Goal: Task Accomplishment & Management: Use online tool/utility

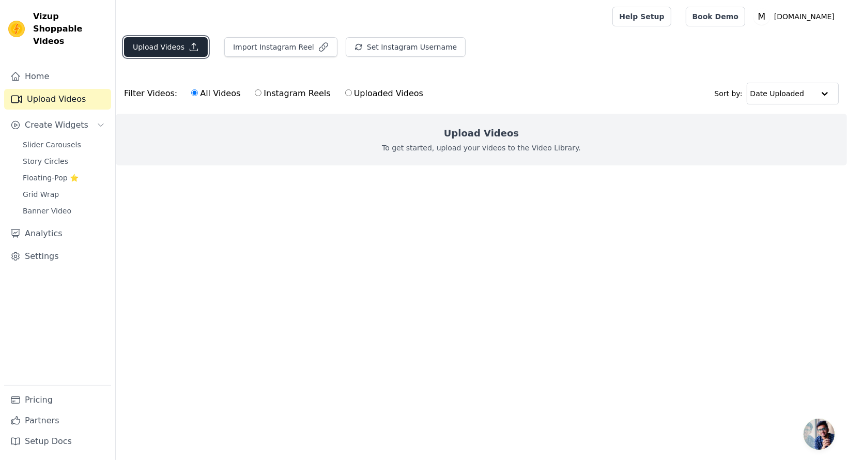
click at [165, 50] on button "Upload Videos" at bounding box center [166, 47] width 84 height 20
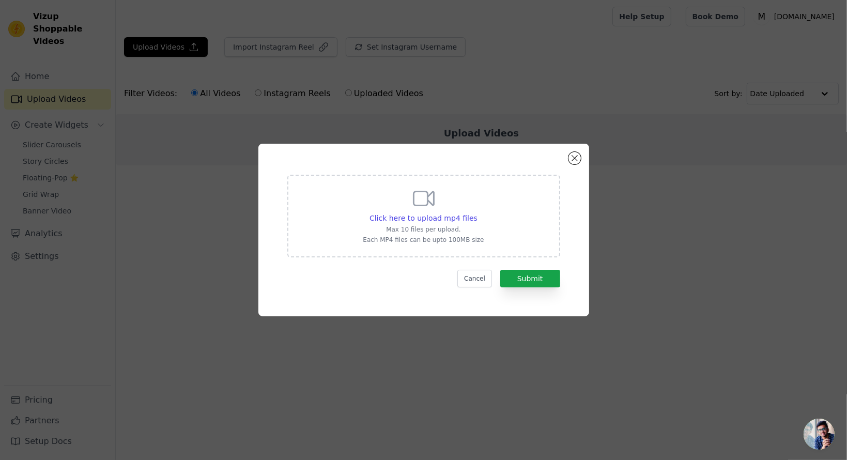
click at [430, 203] on icon at bounding box center [424, 199] width 20 height 14
click at [477, 213] on input "Click here to upload mp4 files Max 10 files per upload. Each MP4 files can be u…" at bounding box center [477, 213] width 1 height 1
type input "C:\fakepath\httpsmbz.inproductsss25-e-12-[PERSON_NAME]-pln-acr-wovnvariant=4298…"
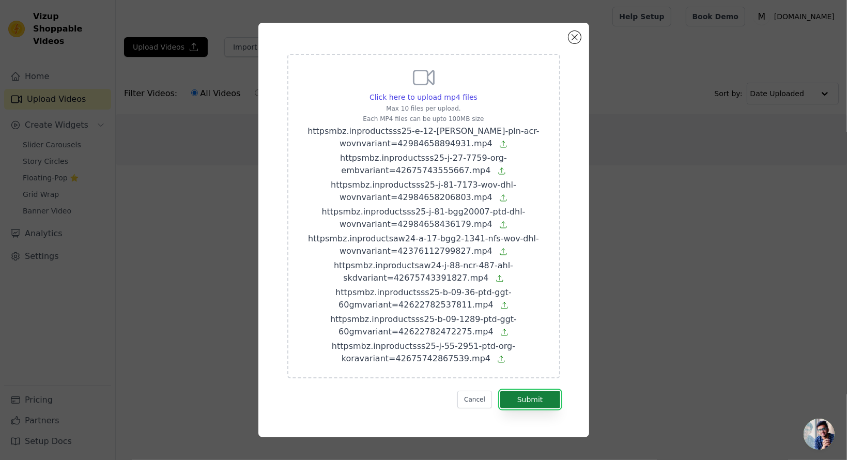
click at [525, 404] on button "Submit" at bounding box center [530, 400] width 60 height 18
click at [524, 402] on button "Submit" at bounding box center [530, 400] width 60 height 18
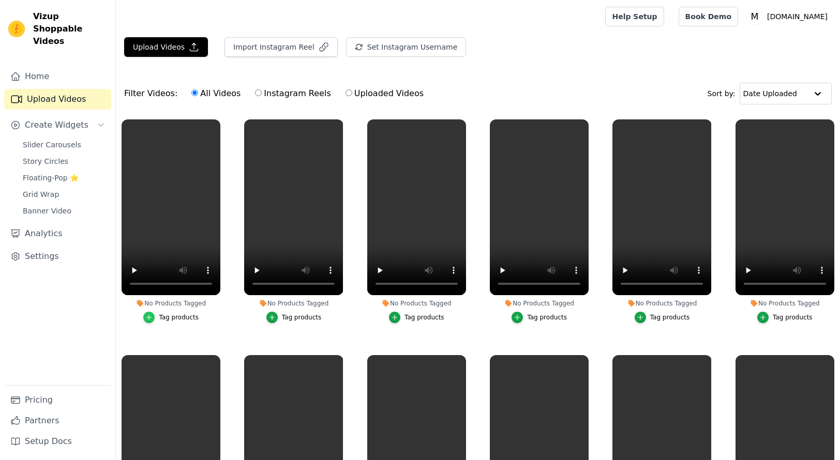
click at [150, 315] on icon "button" at bounding box center [148, 317] width 7 height 7
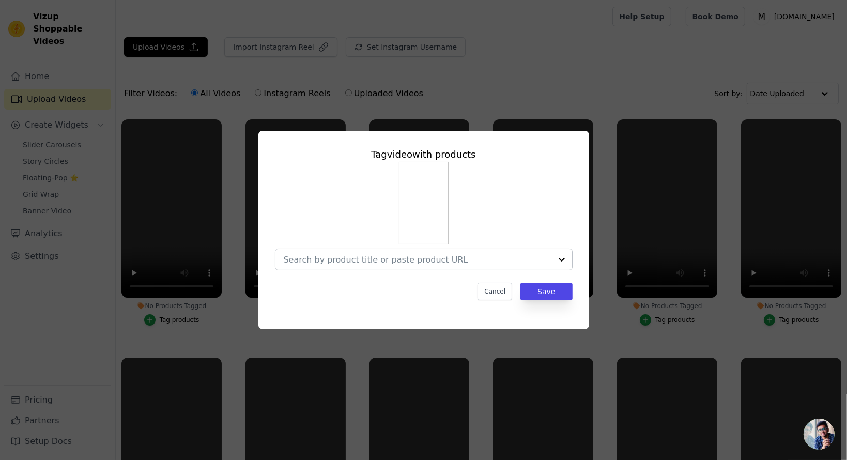
click at [359, 256] on input "No Products Tagged Tag video with products Cancel Save Tag products" at bounding box center [418, 260] width 268 height 10
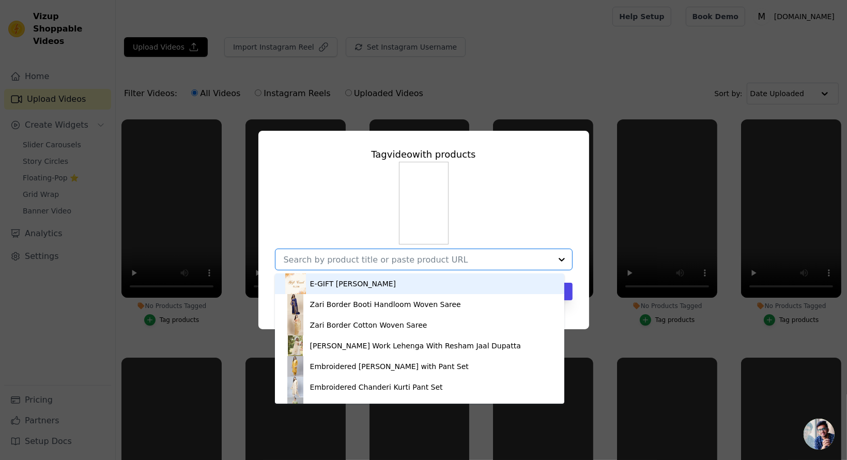
click at [56, 314] on div "Tag video with products E-GIFT VOUCHER Zari Border Booti Handloom Woven Saree Z…" at bounding box center [424, 230] width 814 height 232
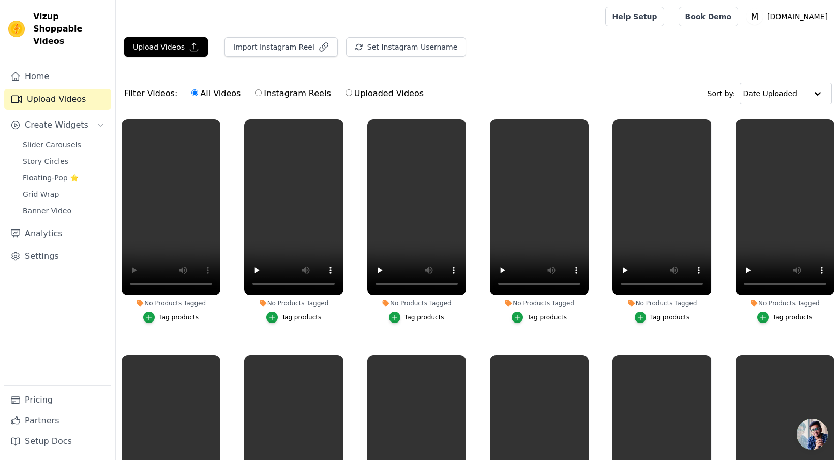
click at [58, 329] on div "Home Upload Videos Create Widgets Slider Carousels Story Circles Floating-Pop ⭐…" at bounding box center [57, 225] width 107 height 319
drag, startPoint x: 162, startPoint y: 312, endPoint x: 150, endPoint y: 312, distance: 11.4
click at [150, 312] on button "Tag products" at bounding box center [170, 317] width 55 height 11
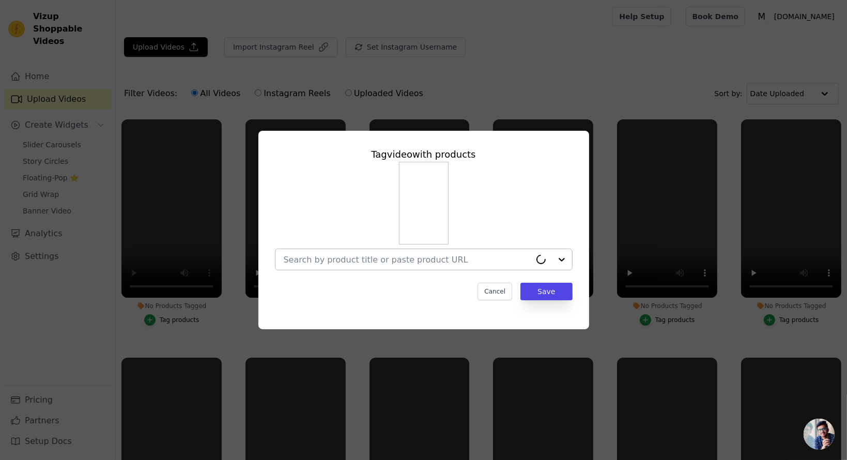
click at [329, 261] on input "No Products Tagged Tag video with products Cancel Save Tag products" at bounding box center [407, 260] width 247 height 10
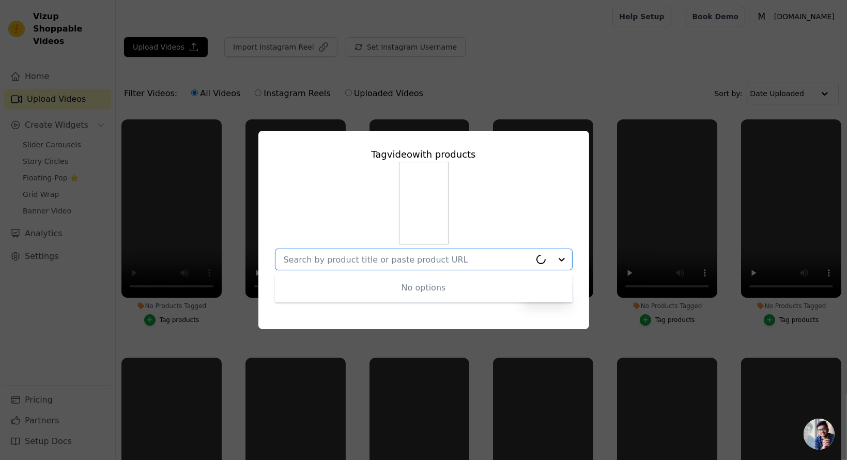
paste input "httpsmbz.inproductsss25-e-12-[PERSON_NAME]-pln-acr-wovnvariant=42984658894931"
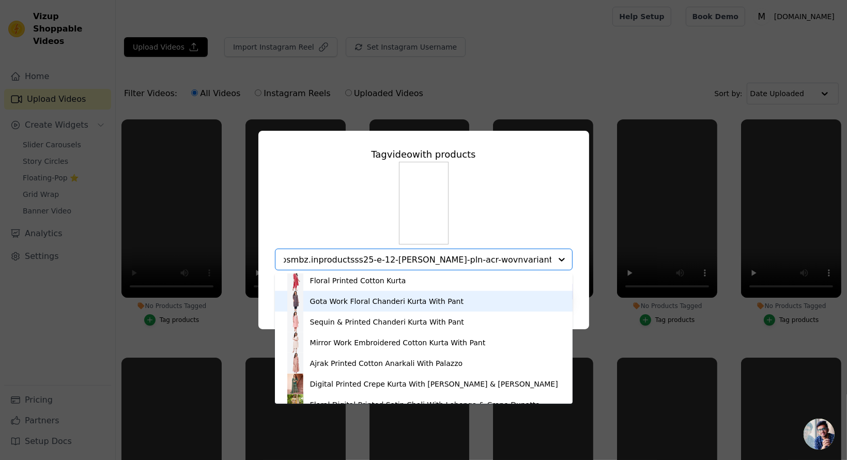
scroll to position [1344, 0]
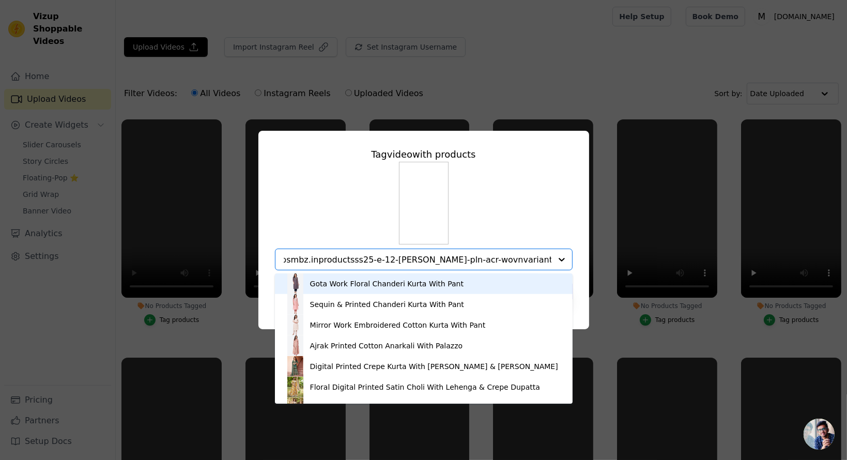
type input "httpsmbz.inproductsss25-e-12-[PERSON_NAME]-pln-acr-wovnvariant=42984658894931"
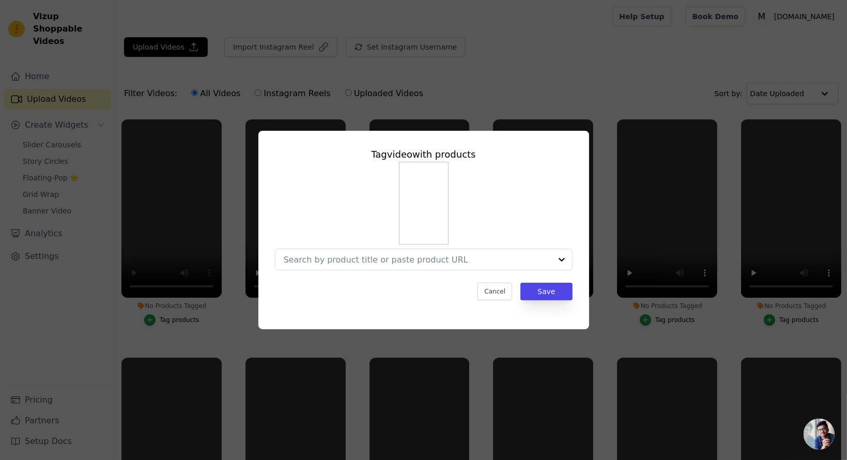
click at [577, 227] on div "Tag video with products Cancel Save" at bounding box center [424, 224] width 314 height 170
click at [383, 255] on input "No Products Tagged Tag video with products Option undefined, selected. Select i…" at bounding box center [418, 260] width 268 height 10
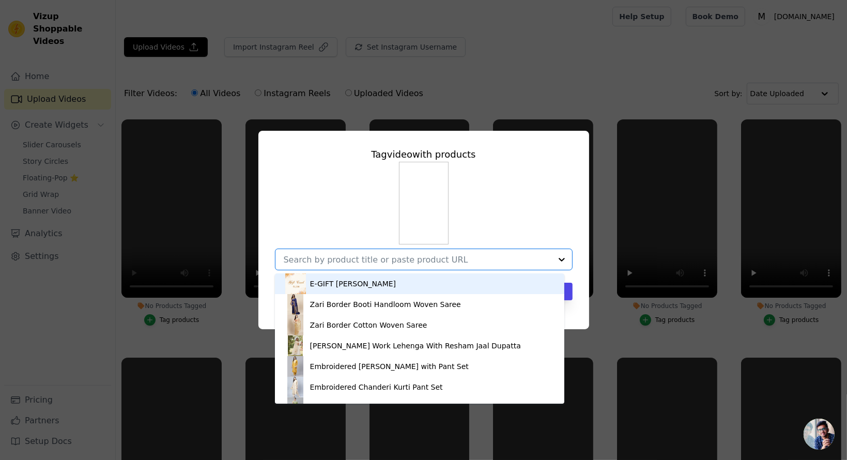
paste input "httpsmbz.inproductsss25-e-12-[PERSON_NAME]-pln-acr-wovnvariant=42984658894931"
type input "httpsmbz.inproductsss25-e-12-[PERSON_NAME]-pln-acr-wovnvariant=42984658894931"
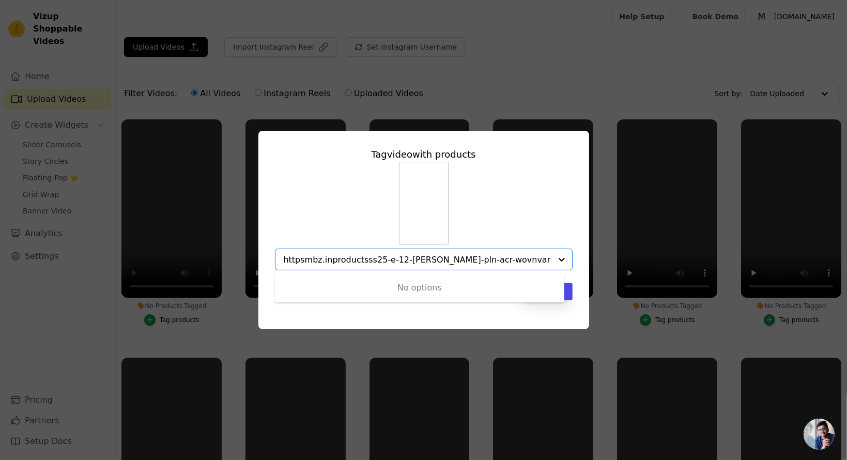
drag, startPoint x: 550, startPoint y: 261, endPoint x: 185, endPoint y: 263, distance: 365.0
click at [185, 263] on div "Tag video with products No options Option undefined, selected. httpsmbz.inprodu…" at bounding box center [424, 230] width 814 height 232
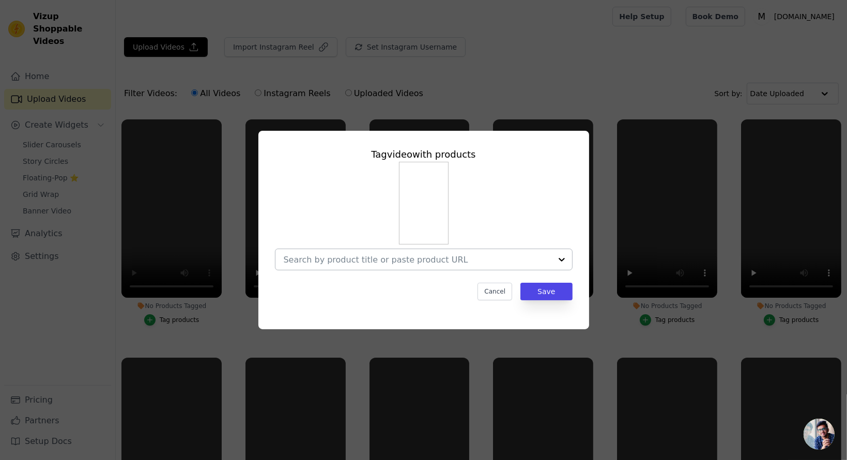
click at [363, 262] on input "No Products Tagged Tag video with products Cancel Save Tag products" at bounding box center [418, 260] width 268 height 10
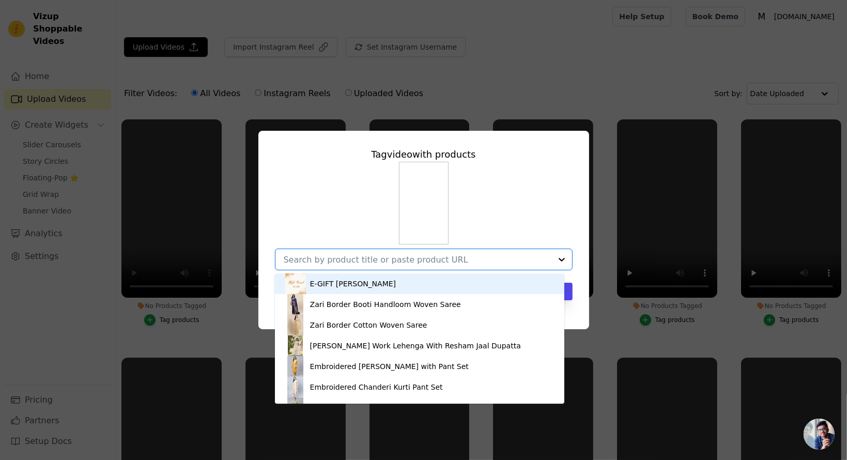
paste input "httpsmbz.inproductsss25-e-12-[PERSON_NAME]-pln-acr-wovnvariant=42984658894931"
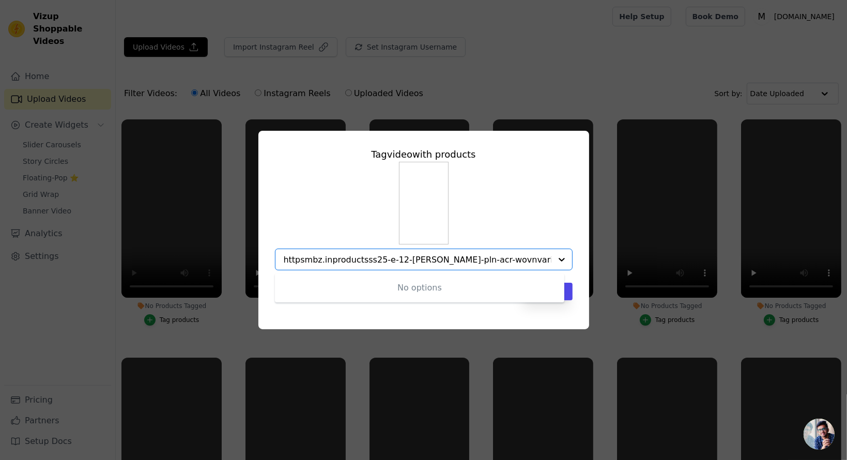
click at [301, 263] on input "httpsmbz.inproductsss25-e-12-[PERSON_NAME]-pln-acr-wovnvariant=42984658894931" at bounding box center [418, 260] width 268 height 10
click at [392, 257] on input "[URL][PERSON_NAME]=42984658894931" at bounding box center [418, 260] width 268 height 10
type input "[URL][PERSON_NAME]=42984658894931"
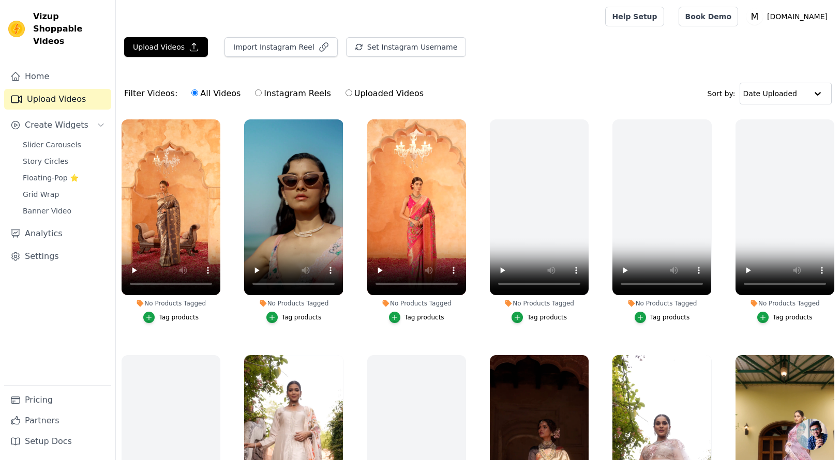
click at [159, 317] on button "Tag products" at bounding box center [170, 317] width 55 height 11
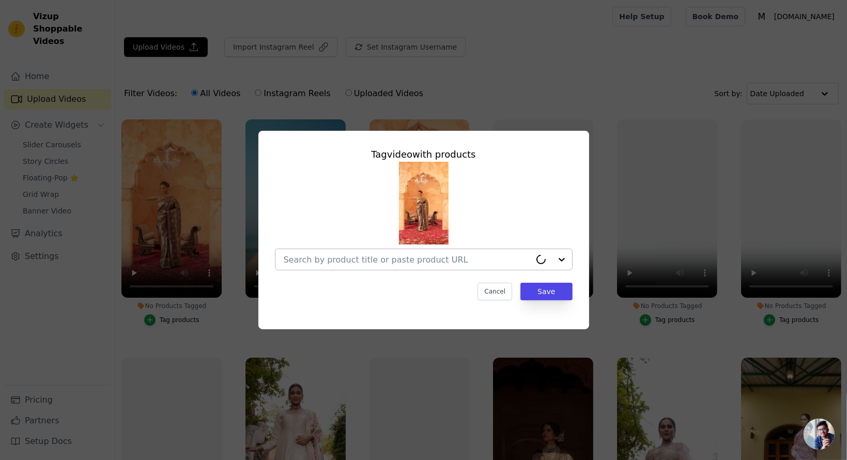
click at [321, 252] on div at bounding box center [407, 259] width 247 height 21
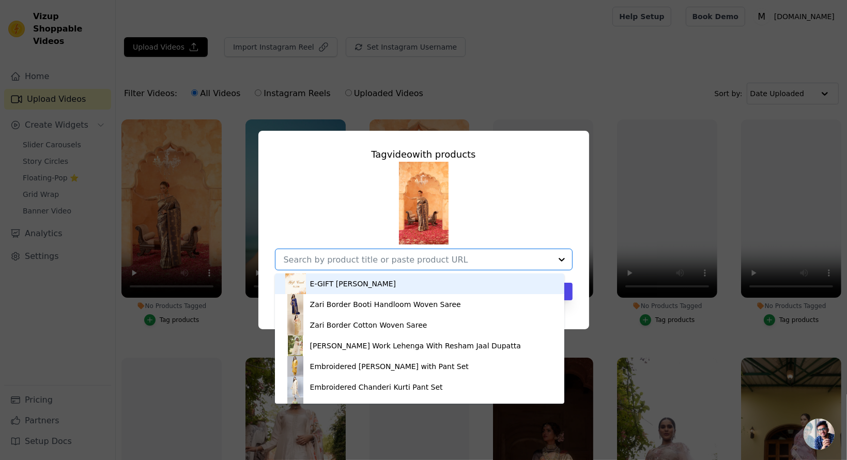
paste input "https://mbz.in/products/ss25-e-12-meher-pln-acr-wovn"
type input "https://mbz.in/products/ss25-e-12-meher-pln-acr-wovn"
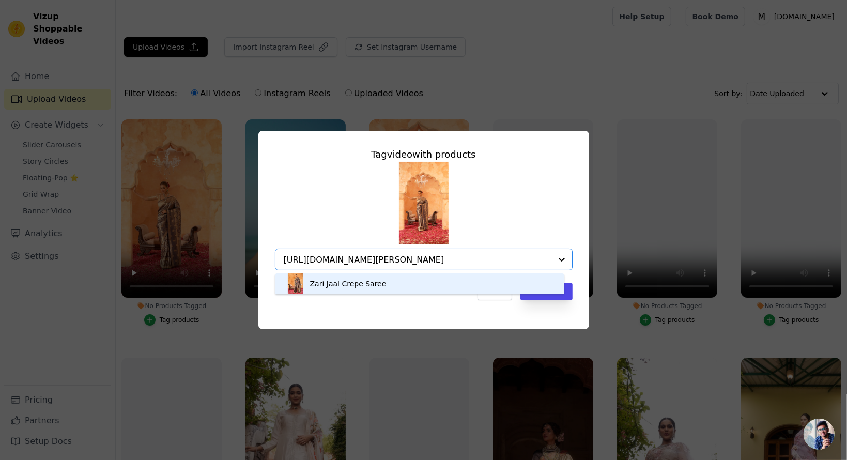
click at [335, 291] on div "Zari Jaal Crepe Saree" at bounding box center [419, 284] width 269 height 21
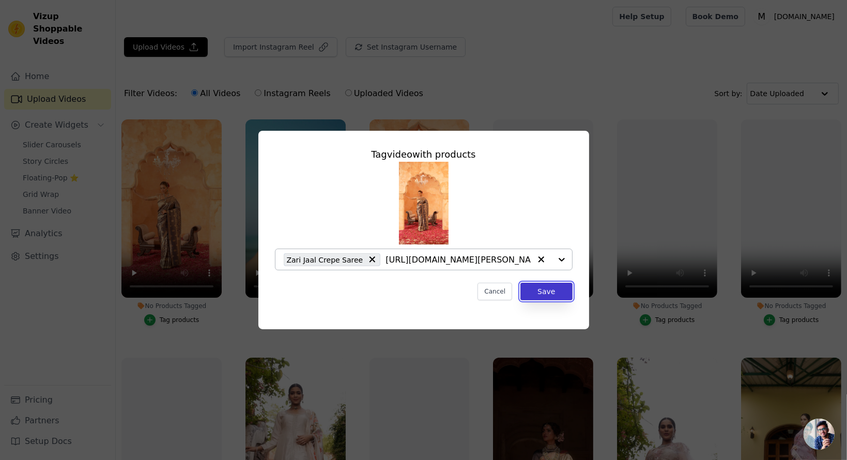
click at [548, 294] on button "Save" at bounding box center [547, 292] width 52 height 18
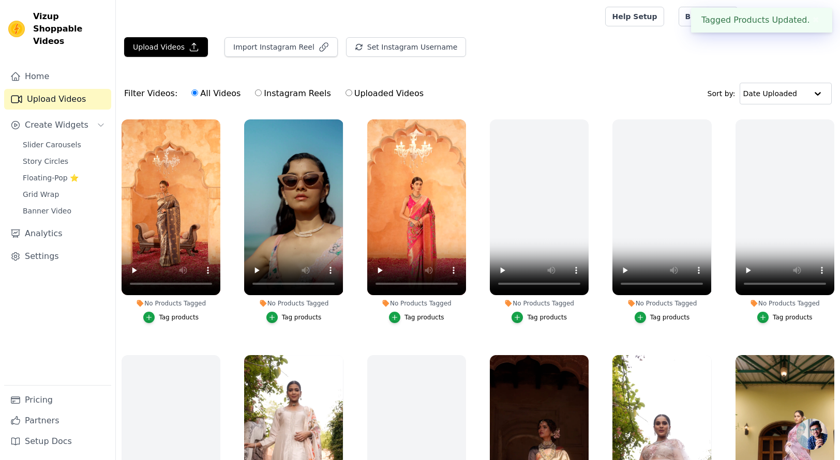
click at [548, 294] on li "No Products Tagged Tag products" at bounding box center [539, 221] width 99 height 204
click at [274, 316] on icon "button" at bounding box center [271, 317] width 7 height 7
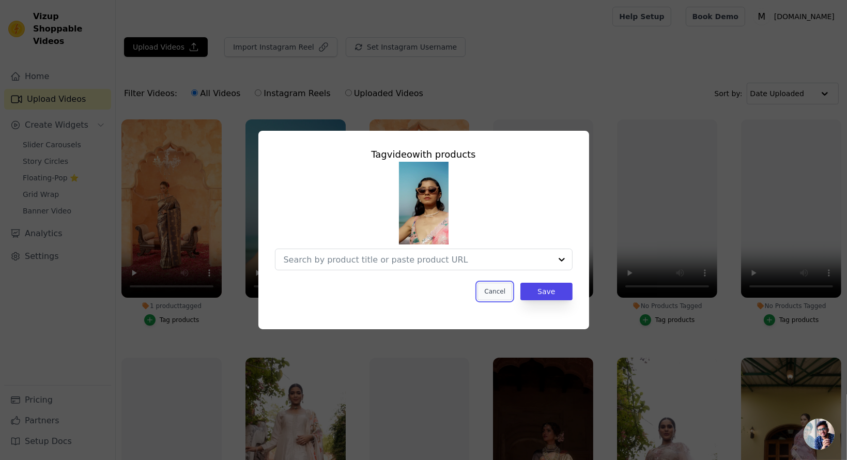
click at [491, 293] on button "Cancel" at bounding box center [495, 292] width 35 height 18
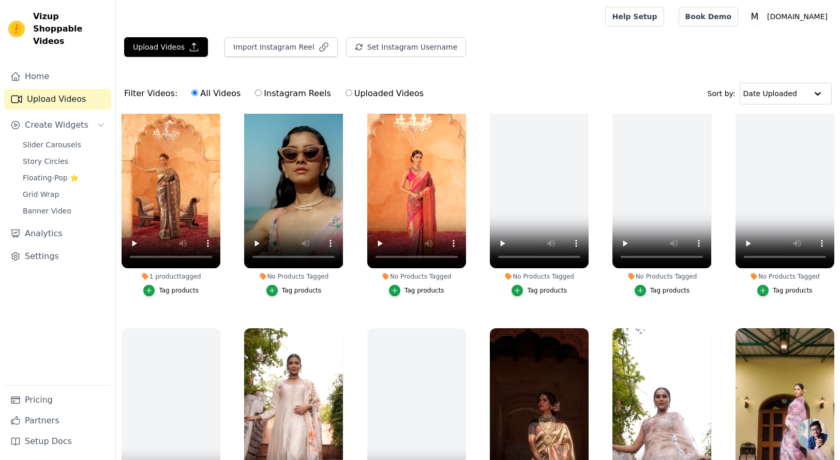
scroll to position [52, 0]
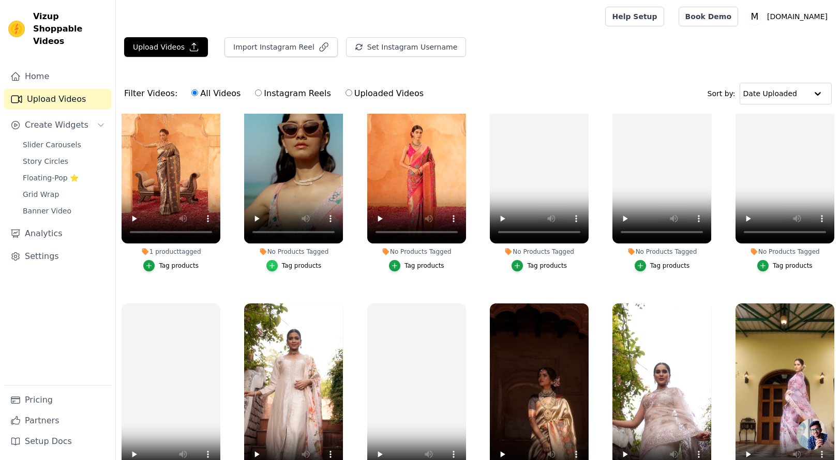
click at [274, 260] on div "button" at bounding box center [271, 265] width 11 height 11
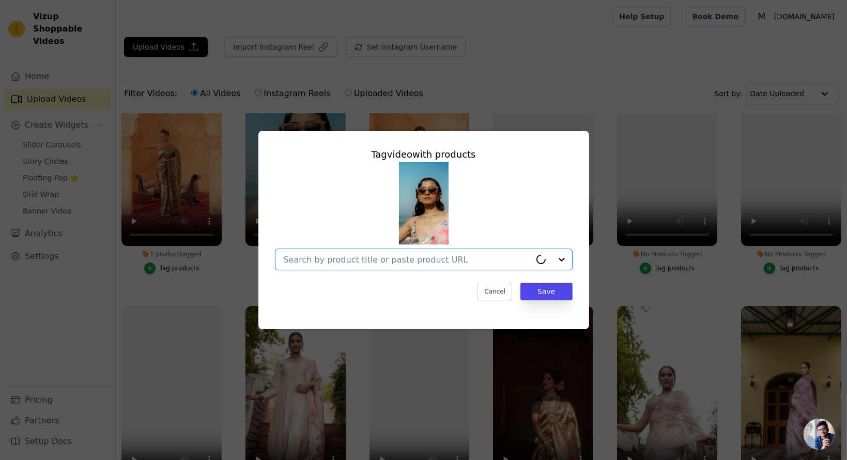
click at [384, 256] on input "No Products Tagged Tag video with products Option undefined, selected. Select i…" at bounding box center [407, 260] width 247 height 10
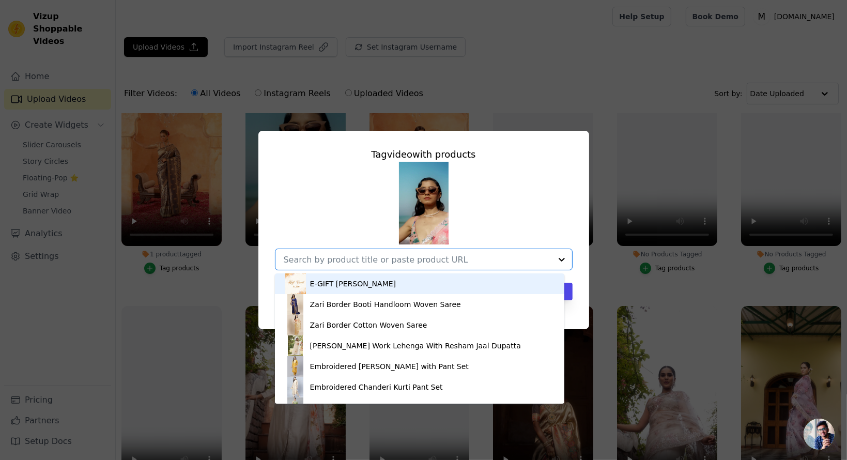
paste input "42622782472275"
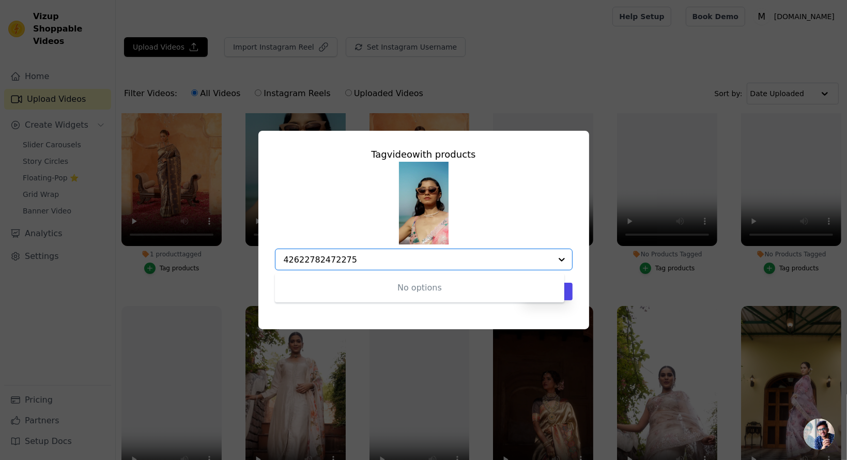
click at [362, 261] on input "42622782472275" at bounding box center [418, 260] width 268 height 10
type input "42622782472275"
click at [345, 264] on input "42622782472275" at bounding box center [418, 260] width 268 height 10
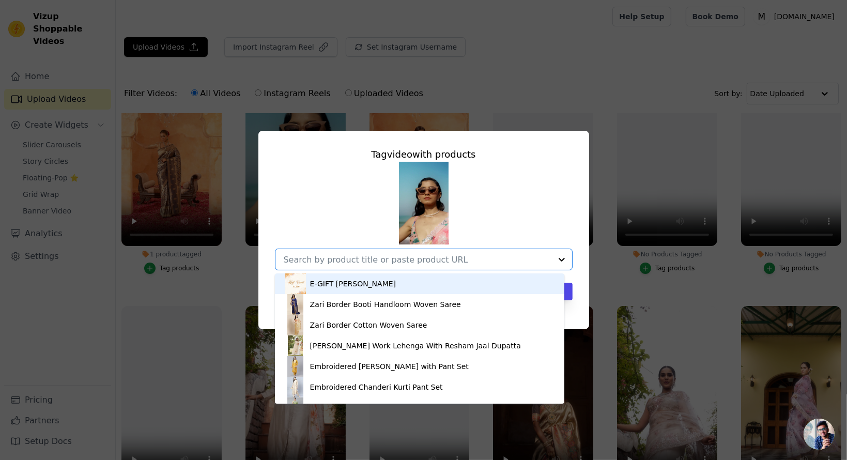
paste input "https://mbz.in/products/ss25-b-09-1289-ptd-ggt-60gm"
type input "https://mbz.in/products/ss25-b-09-1289-ptd-ggt-60gm"
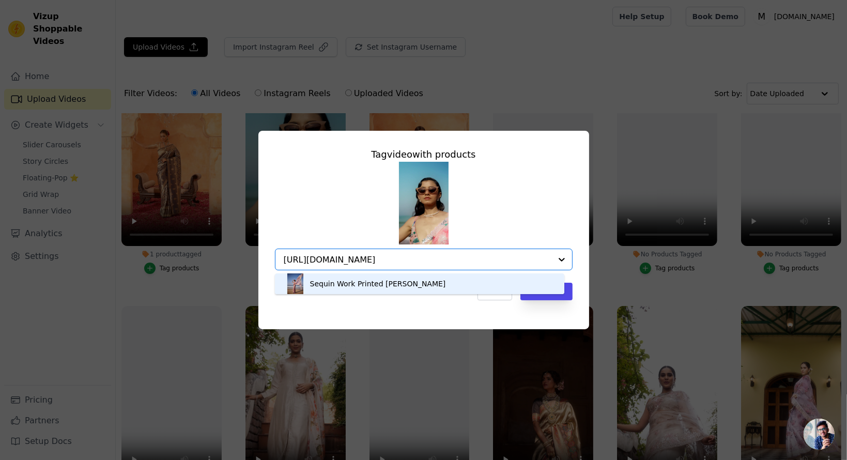
click at [343, 283] on div "Sequin Work Printed Georgette Saree" at bounding box center [378, 284] width 136 height 10
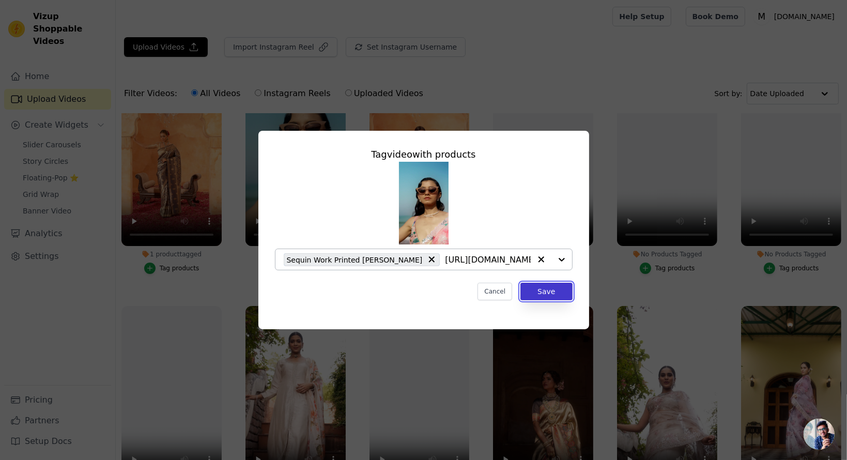
click at [538, 296] on button "Save" at bounding box center [547, 292] width 52 height 18
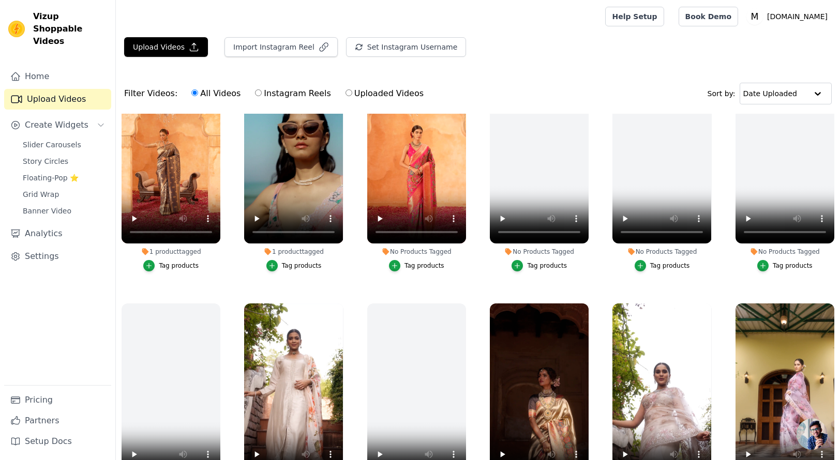
click at [408, 264] on div "Tag products" at bounding box center [424, 266] width 40 height 8
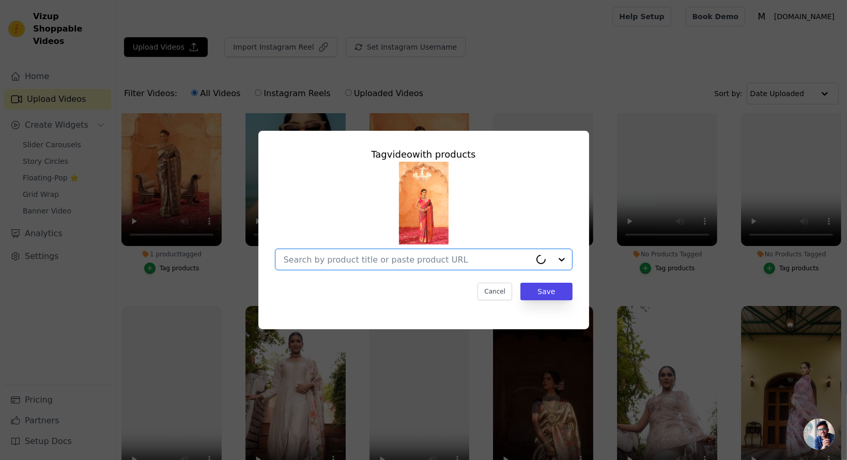
click at [414, 257] on input "No Products Tagged Tag video with products Option undefined, selected. Cancel S…" at bounding box center [407, 260] width 247 height 10
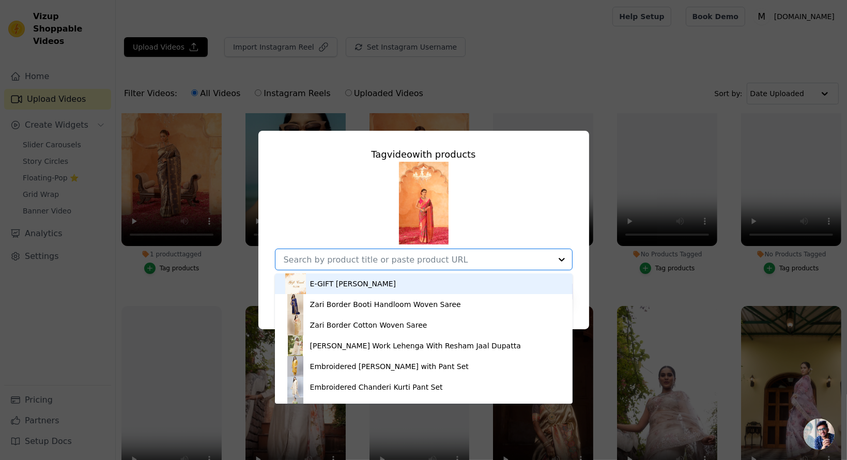
paste input "https://mbz.in/products/ss25-j-81-bgg20007-ptd-dhl-wovn"
type input "https://mbz.in/products/ss25-j-81-bgg20007-ptd-dhl-wovn"
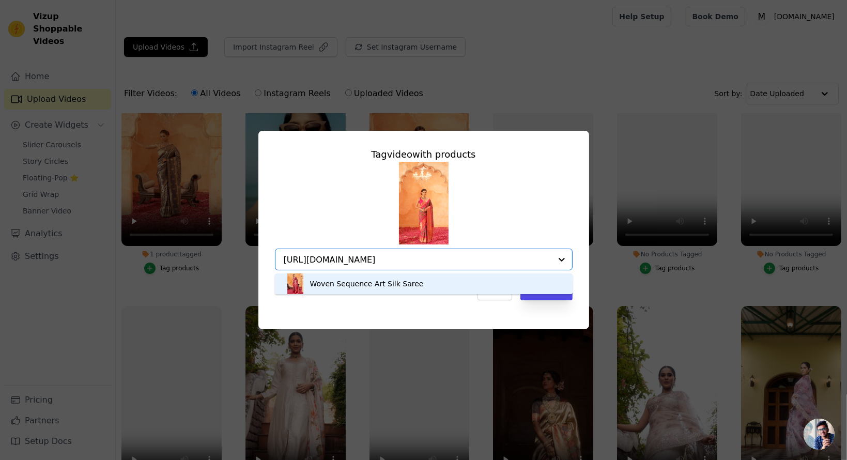
click at [400, 283] on div "Woven Sequence Art Silk Saree" at bounding box center [367, 284] width 114 height 10
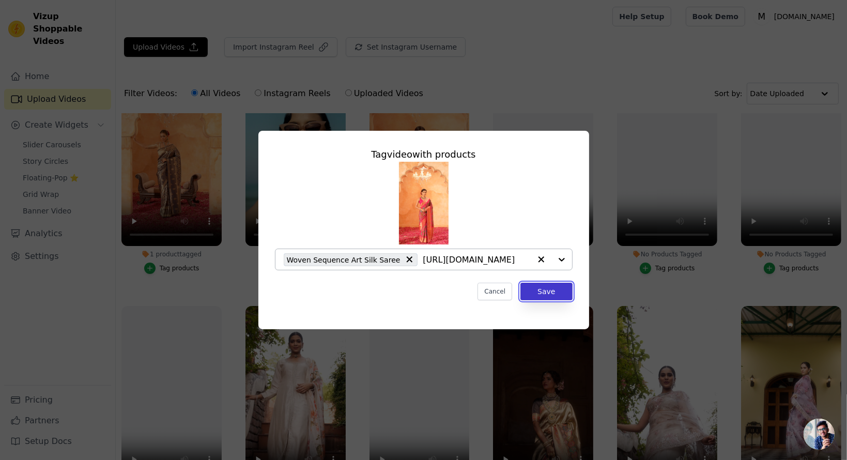
click at [556, 290] on button "Save" at bounding box center [547, 292] width 52 height 18
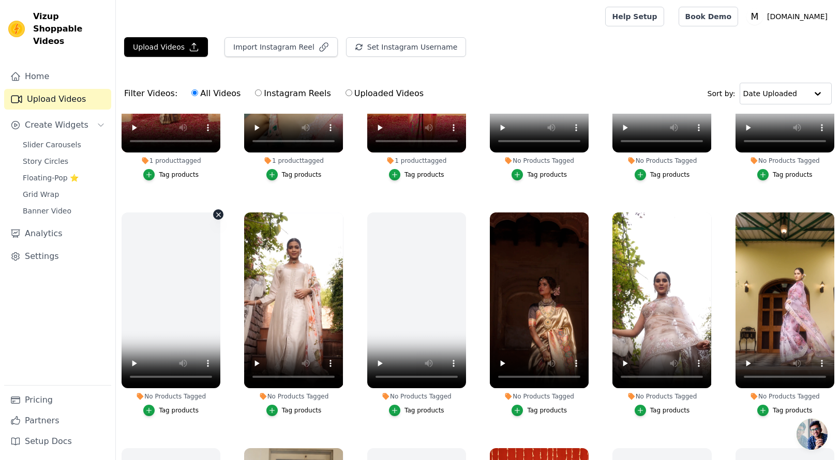
scroll to position [91, 0]
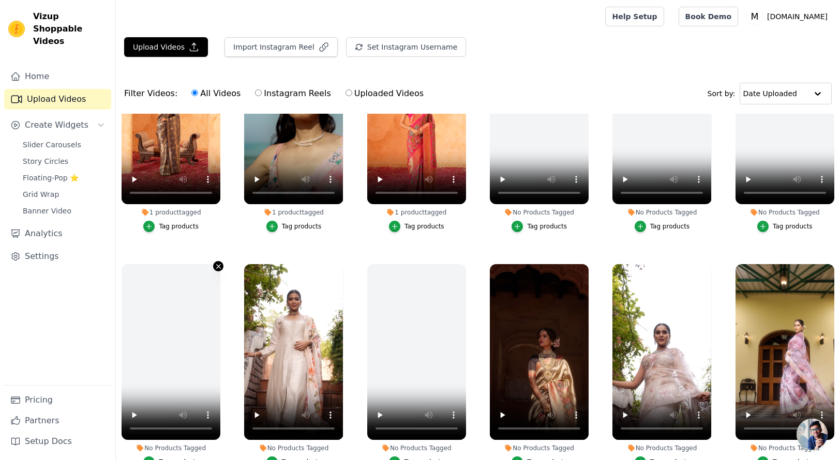
click at [217, 264] on icon "button" at bounding box center [219, 266] width 4 height 4
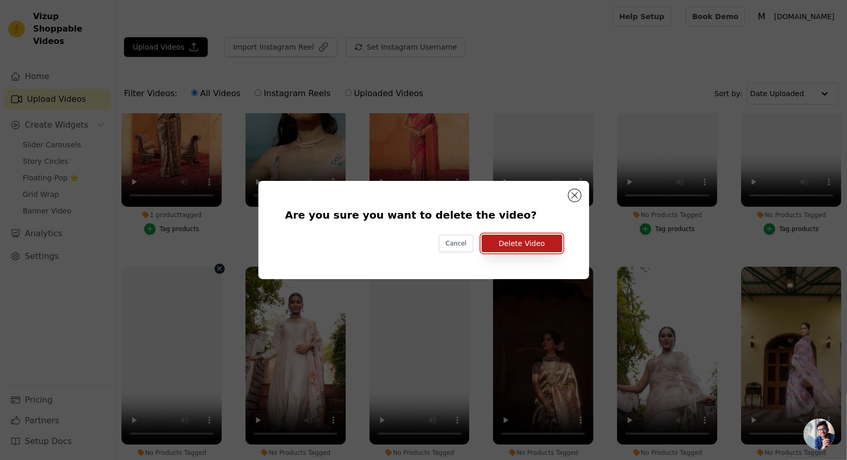
click at [517, 241] on button "Delete Video" at bounding box center [522, 244] width 81 height 18
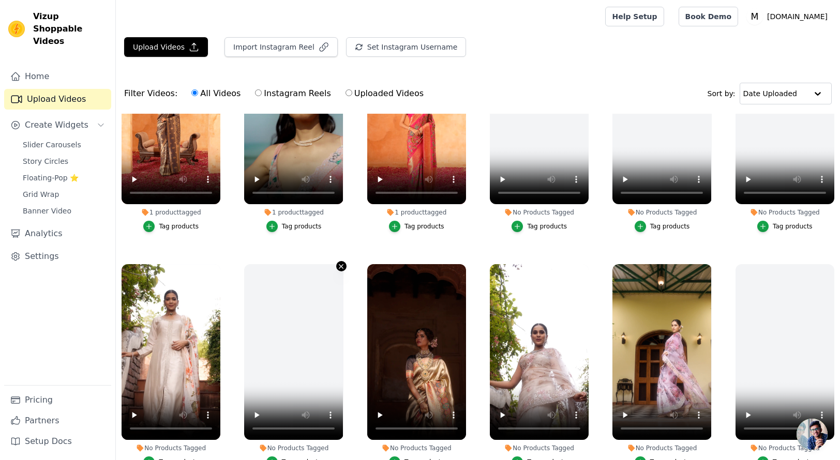
click at [339, 267] on icon "button" at bounding box center [341, 267] width 8 height 8
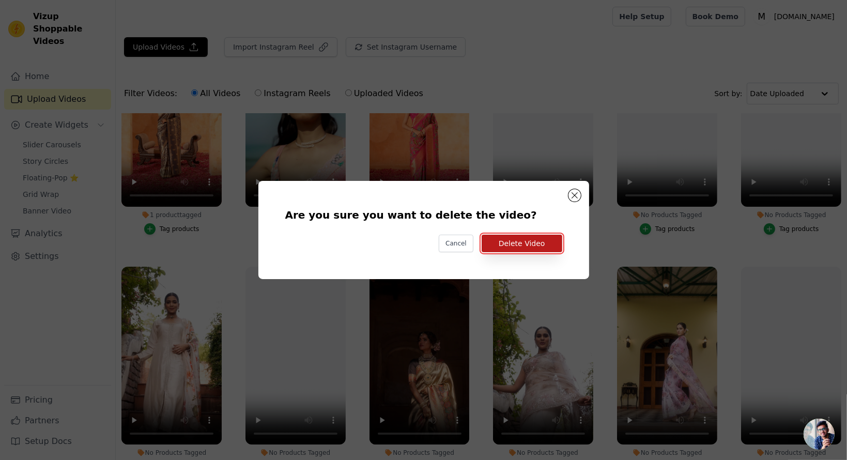
click at [519, 246] on button "Delete Video" at bounding box center [522, 244] width 81 height 18
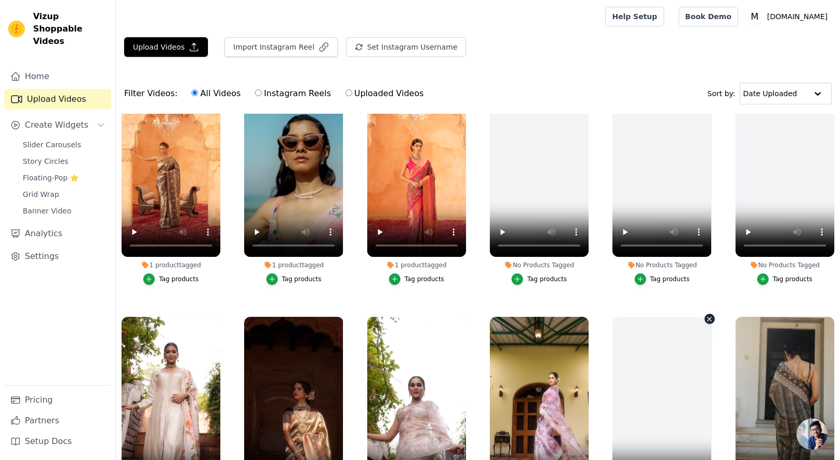
scroll to position [0, 0]
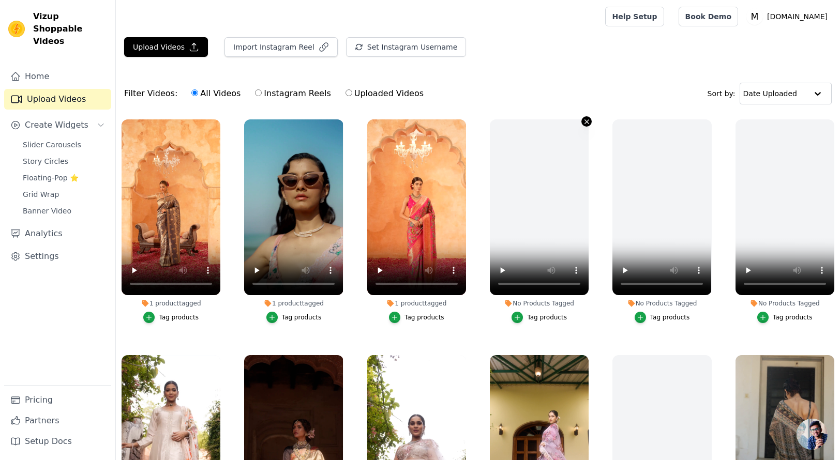
click at [584, 118] on icon "button" at bounding box center [587, 122] width 8 height 8
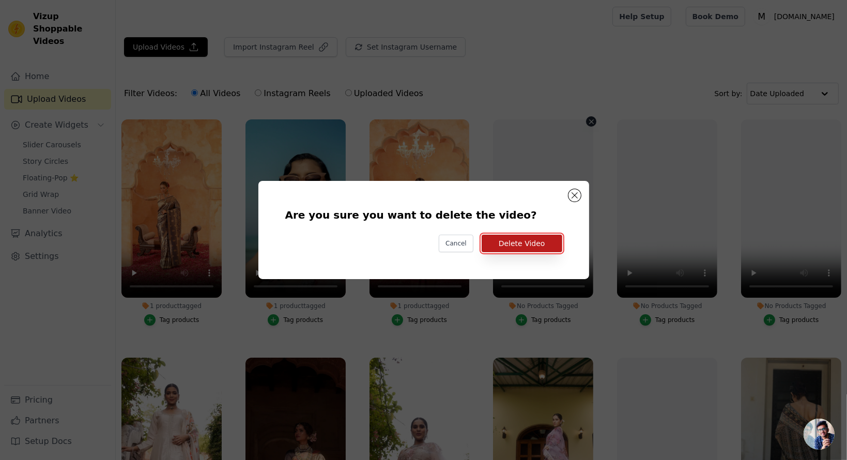
click at [533, 246] on button "Delete Video" at bounding box center [522, 244] width 81 height 18
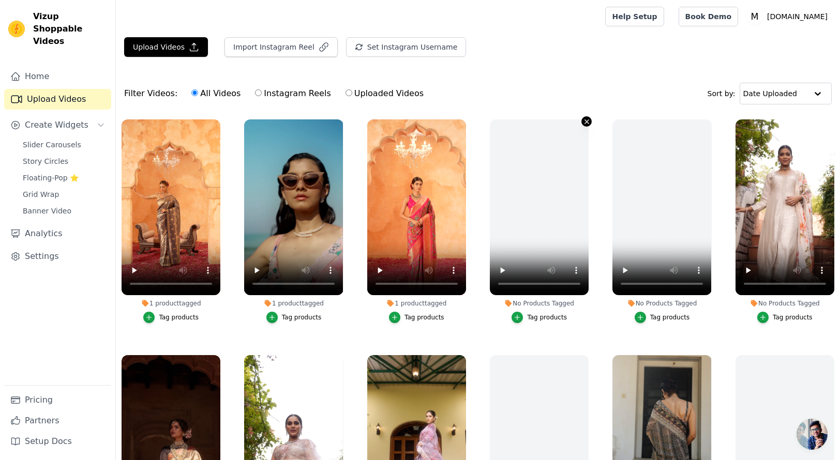
click at [585, 123] on icon "button" at bounding box center [587, 121] width 4 height 4
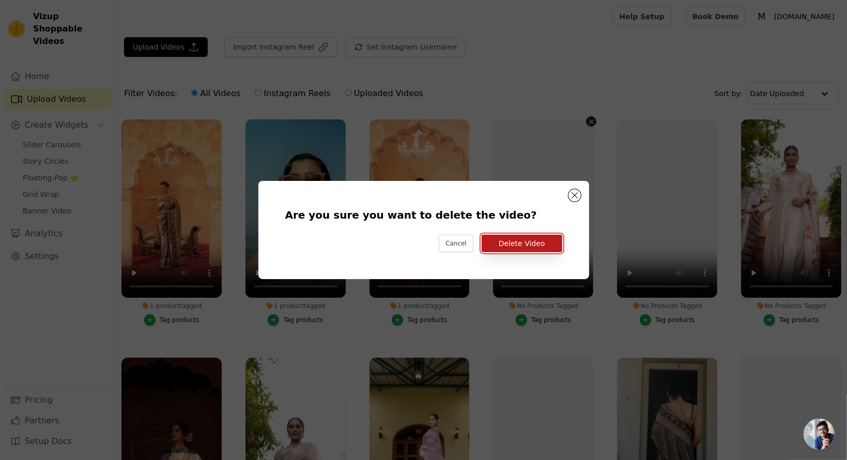
click at [531, 242] on button "Delete Video" at bounding box center [522, 244] width 81 height 18
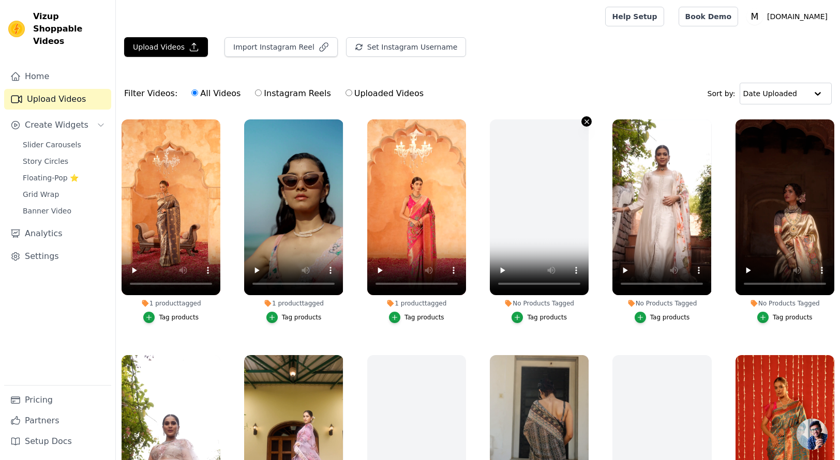
click at [585, 120] on icon "button" at bounding box center [587, 121] width 4 height 4
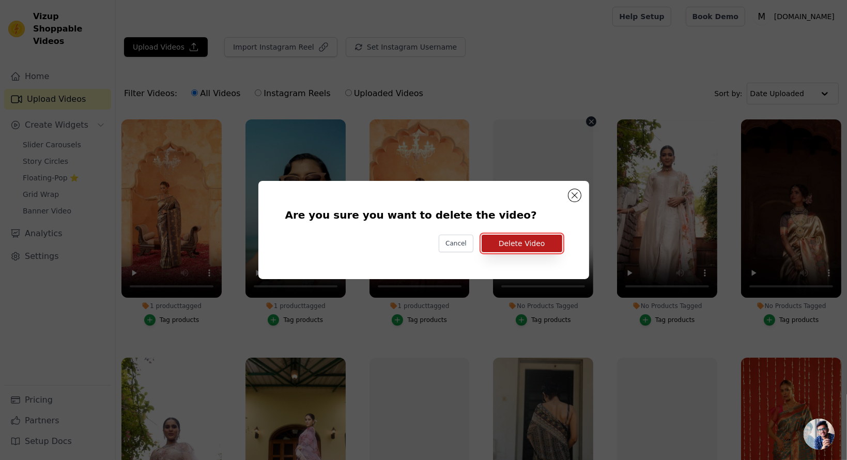
click at [526, 242] on button "Delete Video" at bounding box center [522, 244] width 81 height 18
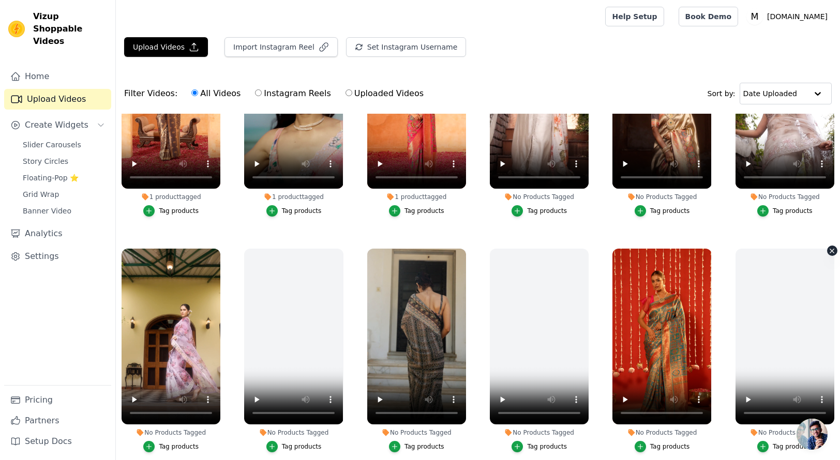
scroll to position [103, 0]
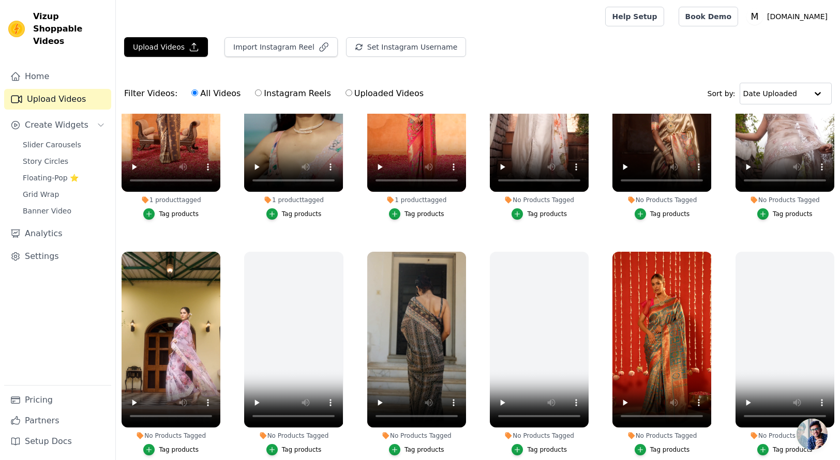
click at [827, 247] on div "No Products Tagged Tag products" at bounding box center [785, 355] width 110 height 219
click at [828, 254] on icon "button" at bounding box center [832, 254] width 8 height 8
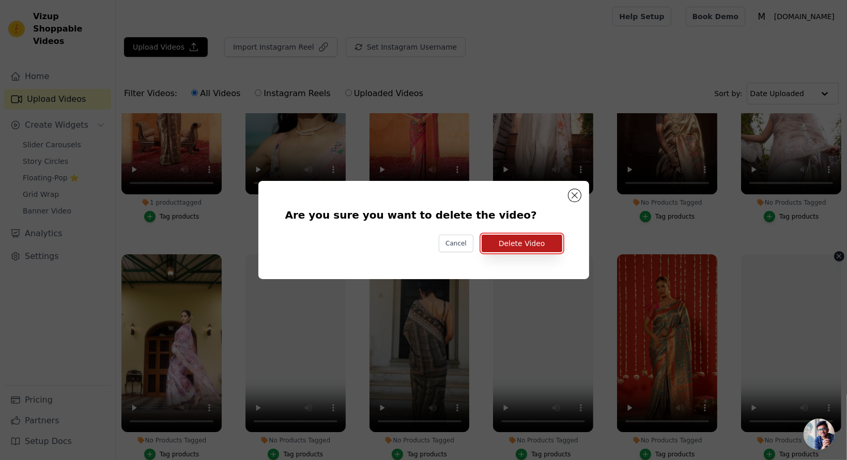
click at [526, 238] on button "Delete Video" at bounding box center [522, 244] width 81 height 18
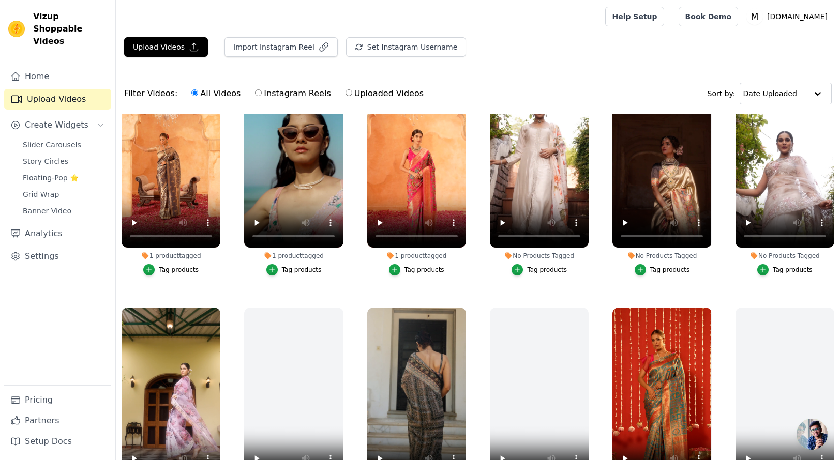
scroll to position [64, 0]
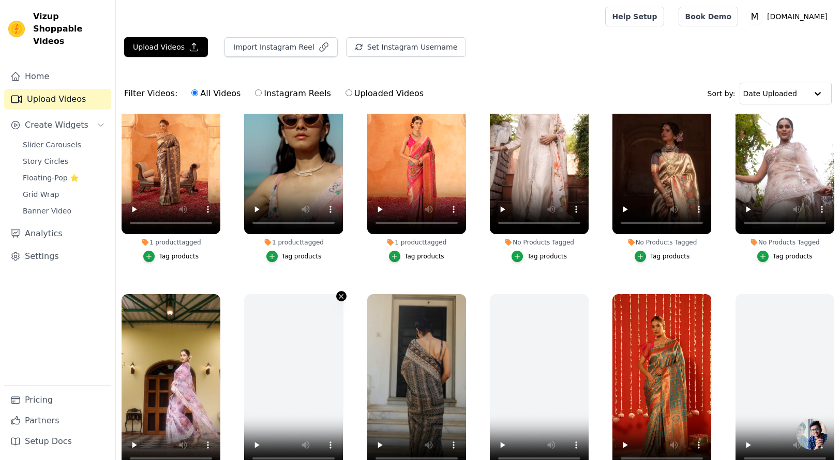
click at [338, 293] on icon "button" at bounding box center [341, 297] width 8 height 8
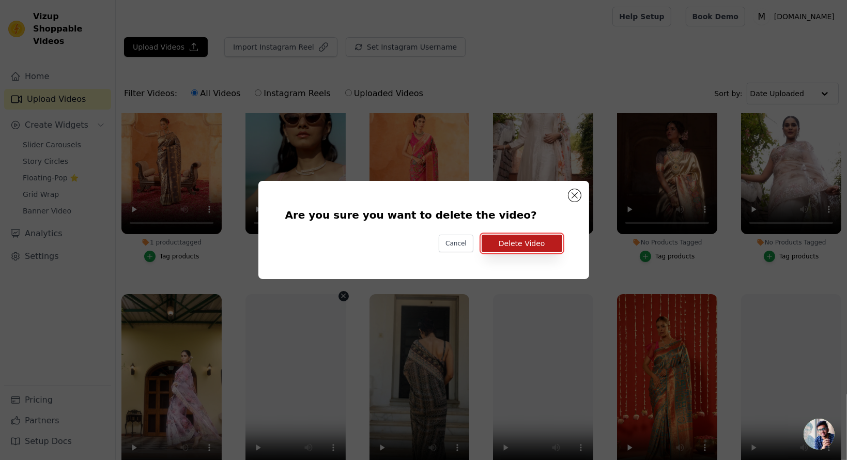
click at [504, 245] on button "Delete Video" at bounding box center [522, 244] width 81 height 18
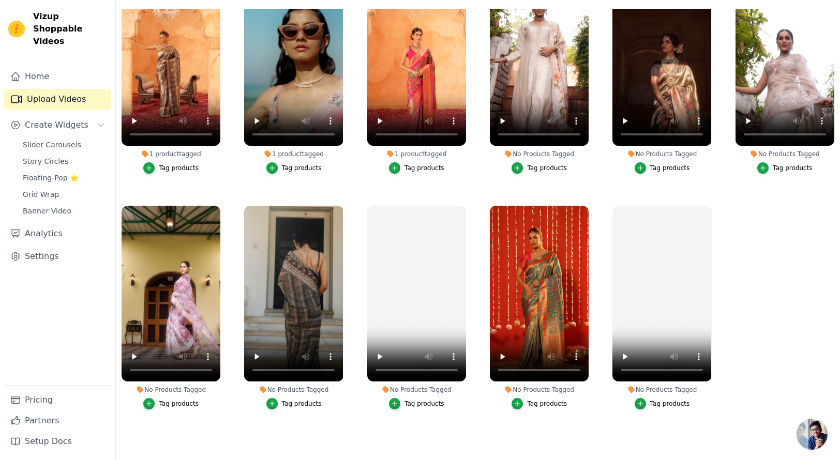
scroll to position [0, 0]
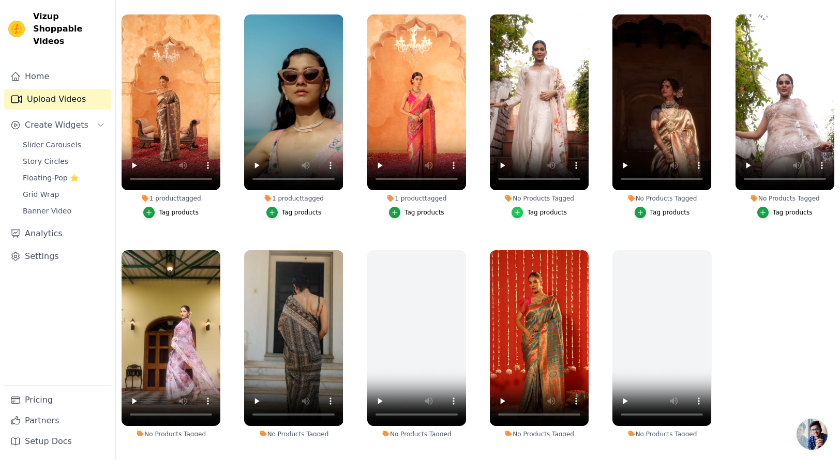
click at [520, 213] on div "button" at bounding box center [516, 212] width 11 height 11
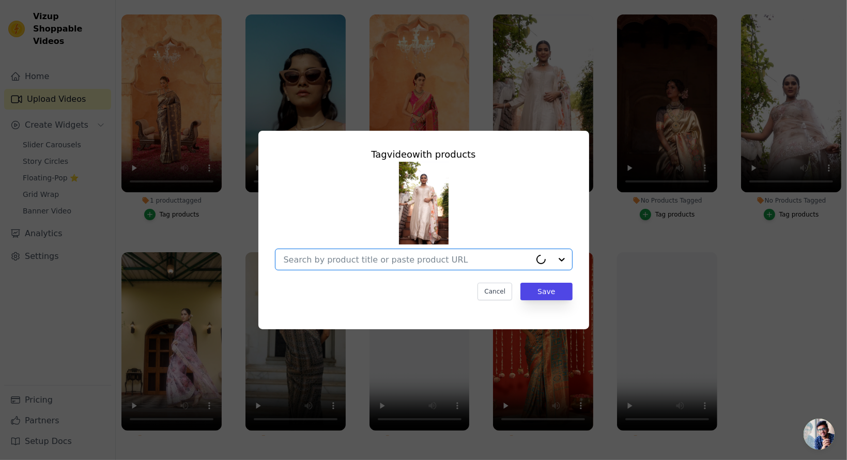
click at [383, 259] on input "No Products Tagged Tag video with products Option undefined, selected. Cancel S…" at bounding box center [407, 260] width 247 height 10
paste input "42675743391827"
type input "42675743391827"
click at [349, 264] on input "42675743391827" at bounding box center [418, 260] width 268 height 10
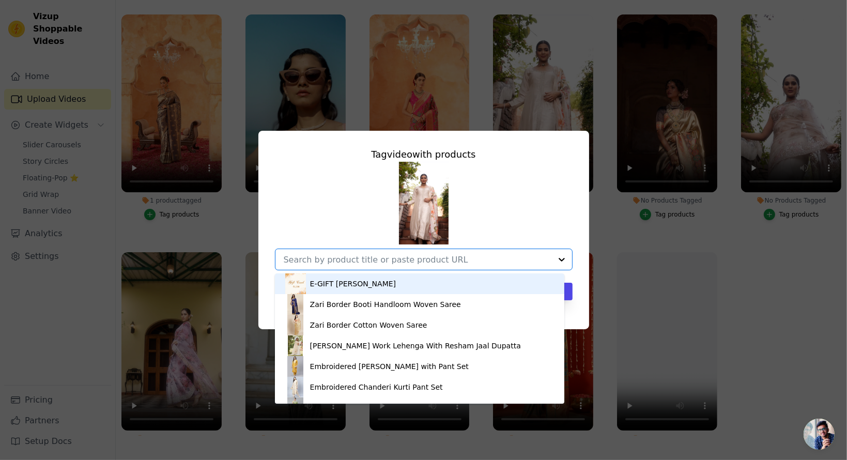
paste input "https://mbz.in/products/aw24-j-88-ncr-487-ahl-skd"
type input "https://mbz.in/products/aw24-j-88-ncr-487-ahl-skd"
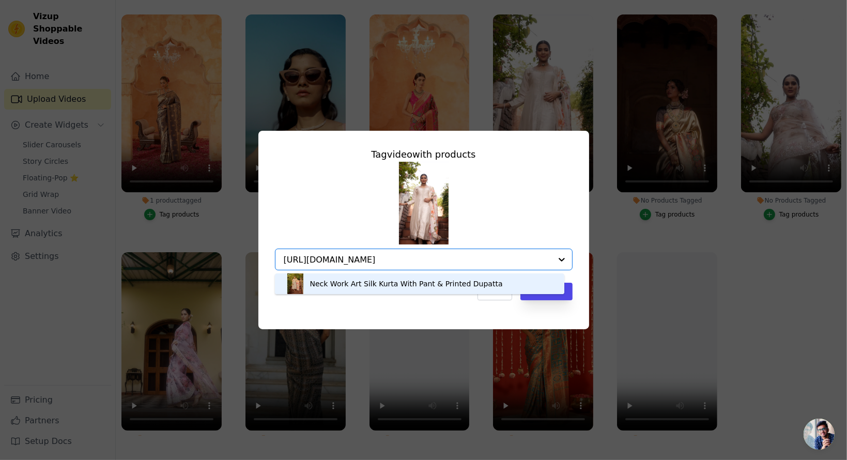
click at [351, 286] on div "Neck Work Art Silk Kurta With Pant & Printed Dupatta" at bounding box center [406, 284] width 193 height 10
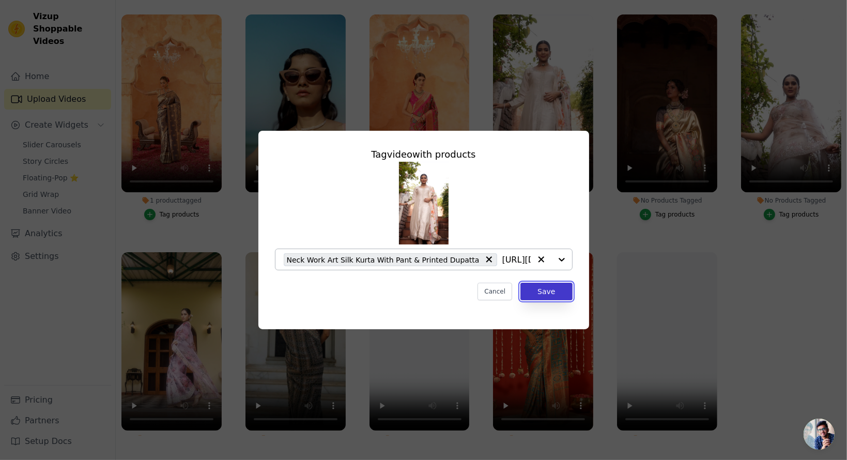
click at [558, 293] on button "Save" at bounding box center [547, 292] width 52 height 18
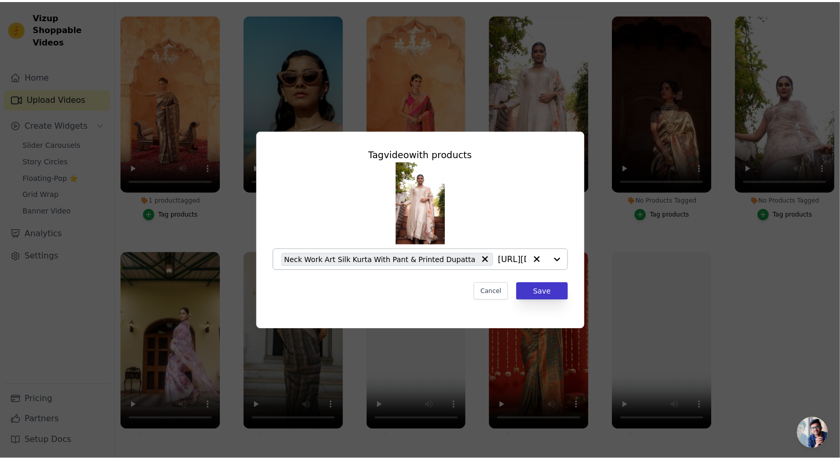
scroll to position [105, 0]
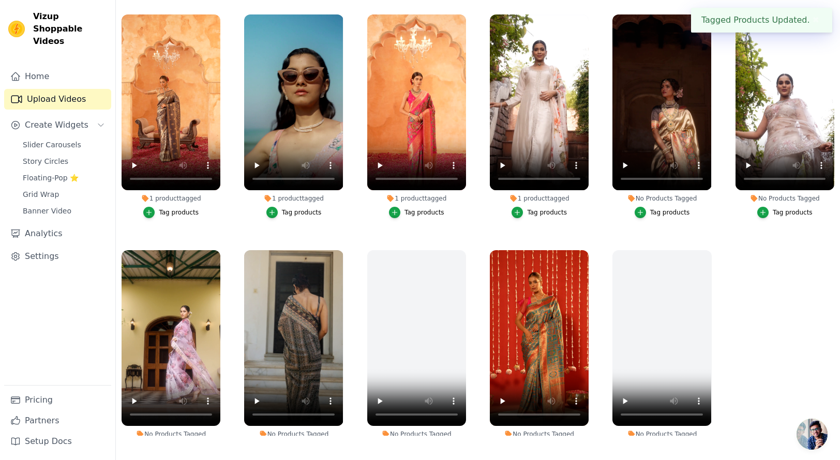
click at [767, 267] on ul "1 product tagged Tag products 1 product tagged Tag products 1 product tagged Ta…" at bounding box center [478, 222] width 724 height 427
click at [655, 214] on div "Tag products" at bounding box center [670, 212] width 40 height 8
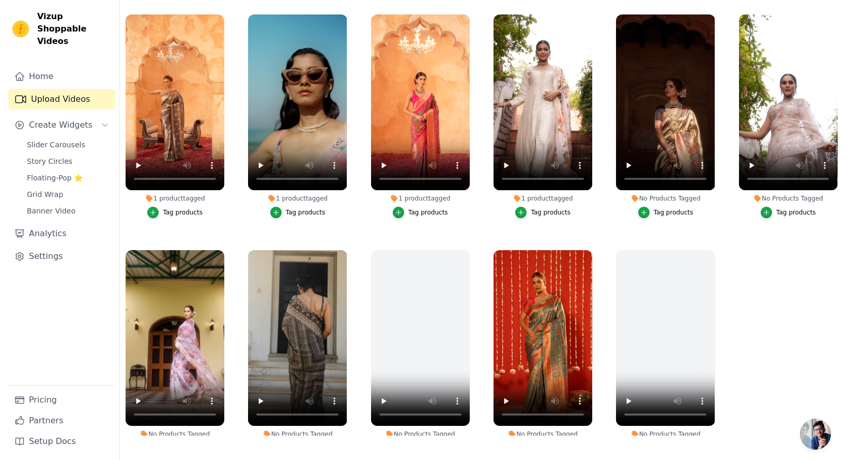
scroll to position [0, 0]
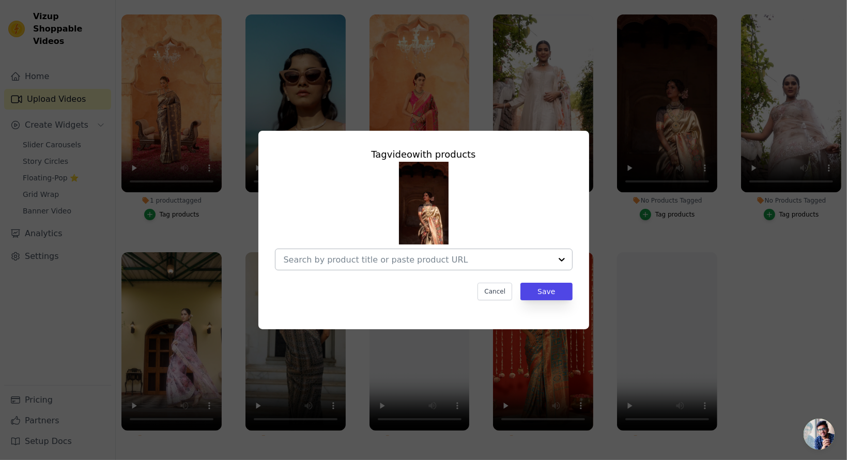
click at [407, 261] on input "No Products Tagged Tag video with products Cancel Save Tag products" at bounding box center [418, 260] width 268 height 10
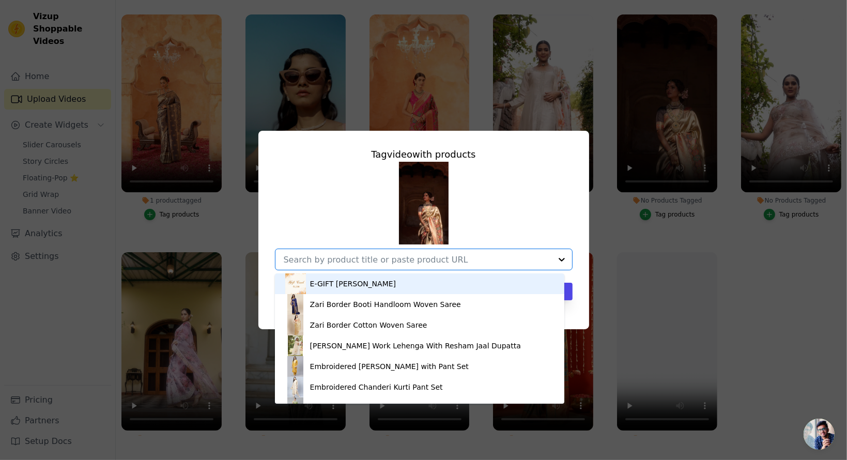
paste input "https://mbz.in/products/aw24-a-17-bgg2-1341-nfs-wov-dhl-wovn"
type input "https://mbz.in/products/aw24-a-17-bgg2-1341-nfs-wov-dhl-wovn"
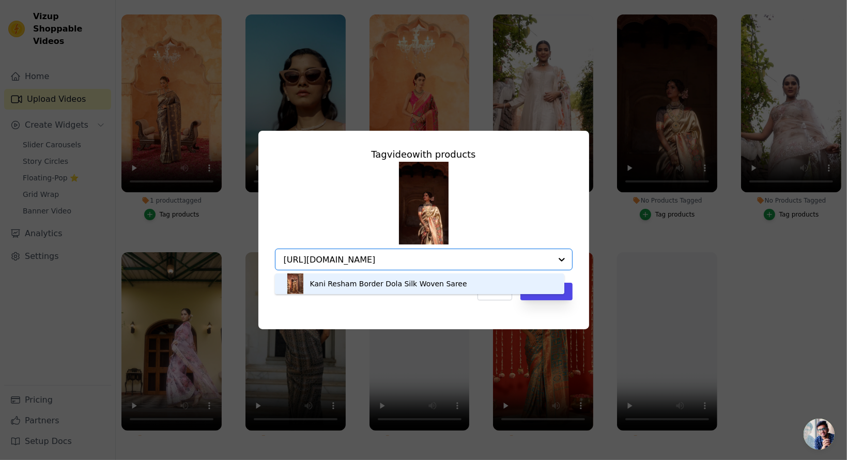
click at [388, 282] on div "Kani Resham Border Dola Silk Woven Saree" at bounding box center [388, 284] width 157 height 10
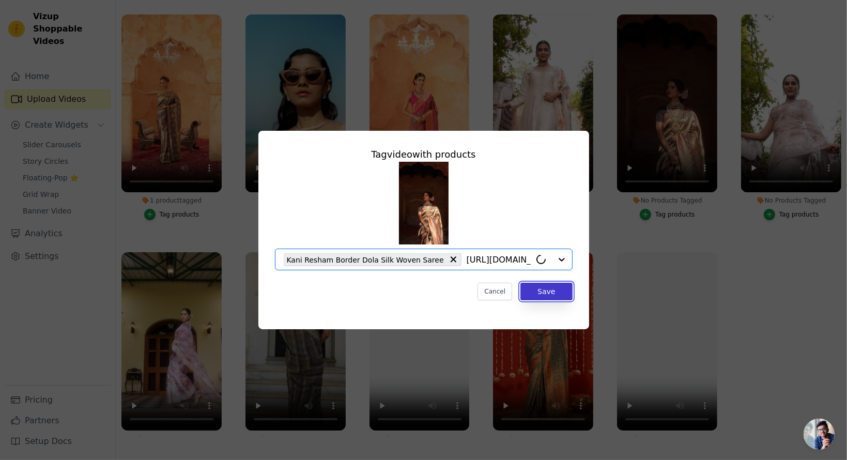
click at [536, 293] on button "Save" at bounding box center [547, 292] width 52 height 18
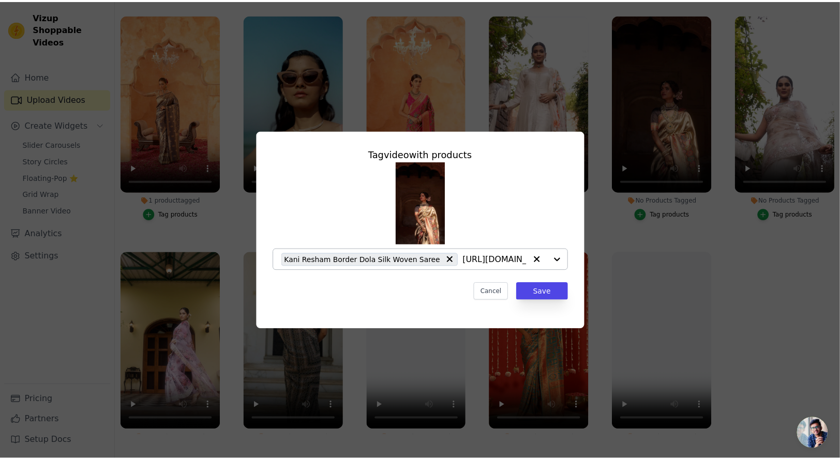
scroll to position [105, 0]
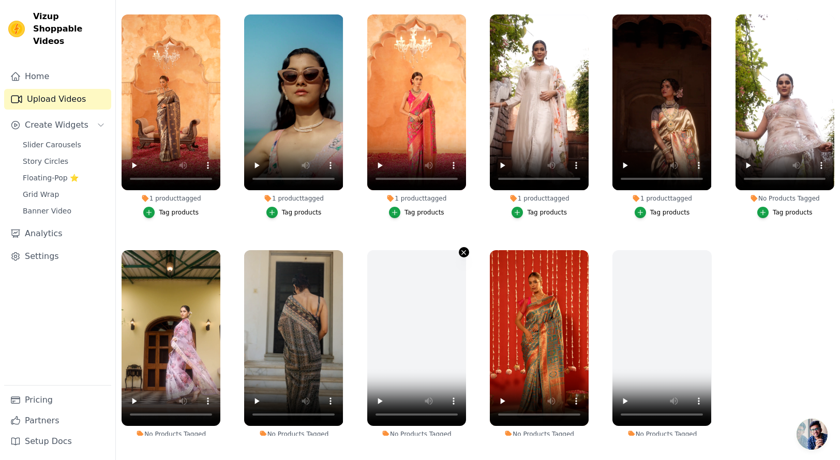
click at [463, 252] on icon "button" at bounding box center [464, 253] width 8 height 8
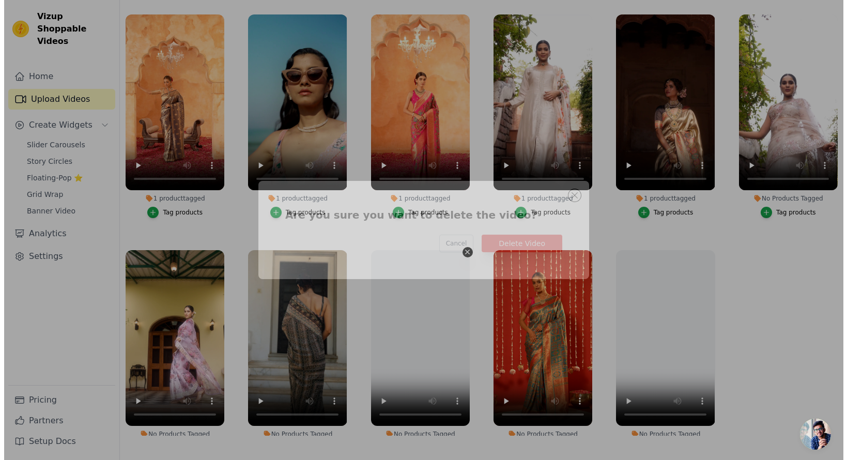
scroll to position [0, 0]
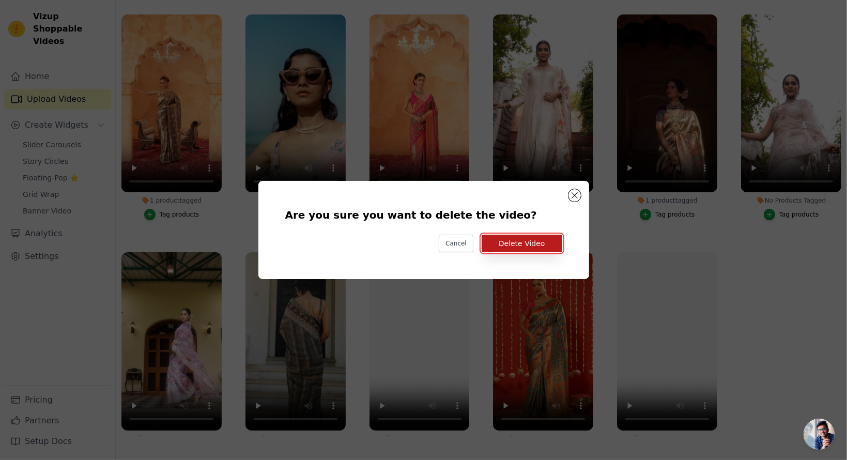
click at [523, 245] on button "Delete Video" at bounding box center [522, 244] width 81 height 18
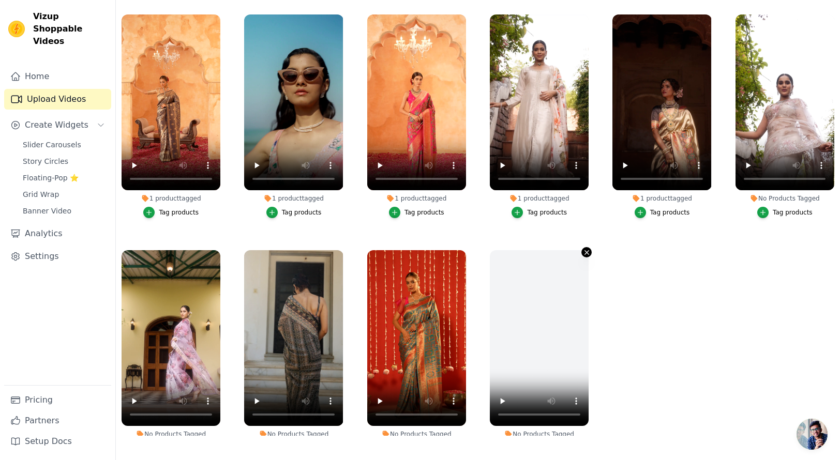
click at [583, 250] on icon "button" at bounding box center [587, 253] width 8 height 8
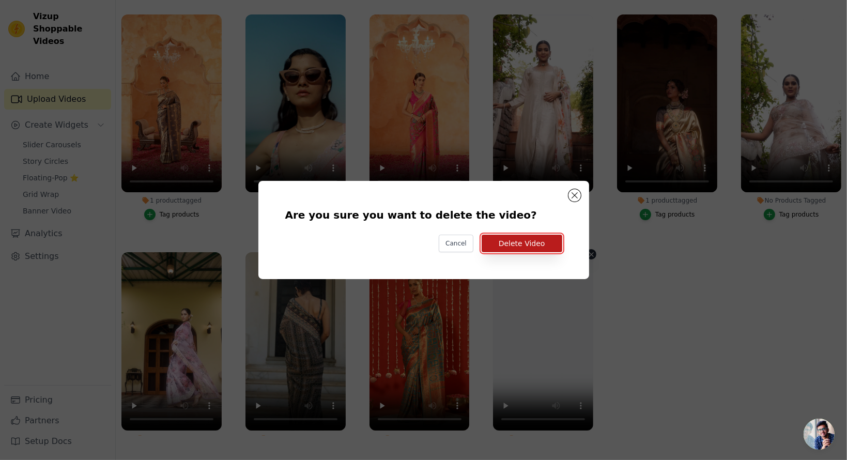
click at [529, 245] on button "Delete Video" at bounding box center [522, 244] width 81 height 18
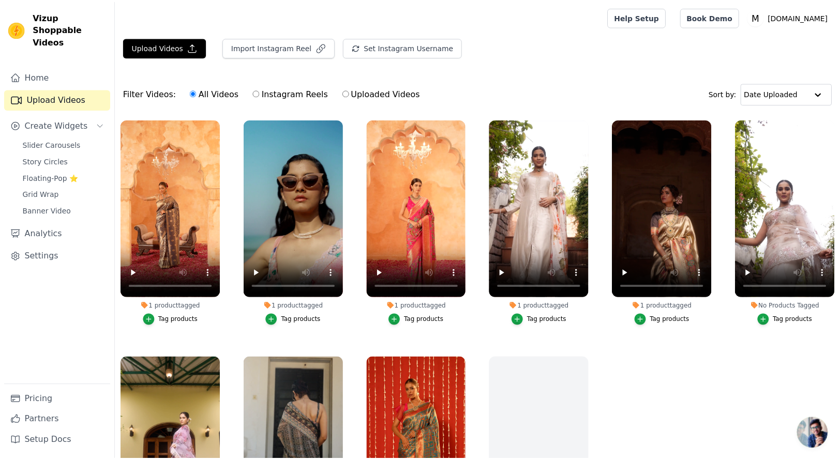
scroll to position [105, 0]
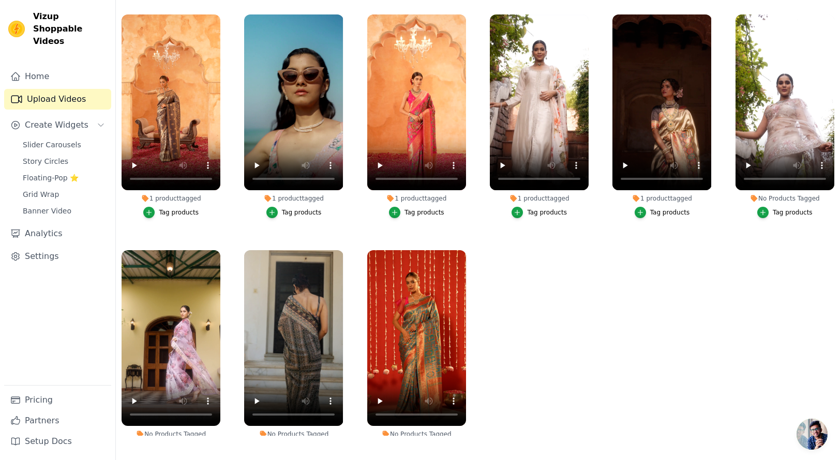
click at [694, 313] on ul "1 product tagged Tag products 1 product tagged Tag products 1 product tagged Ta…" at bounding box center [478, 222] width 724 height 427
click at [780, 211] on div "Tag products" at bounding box center [792, 212] width 40 height 8
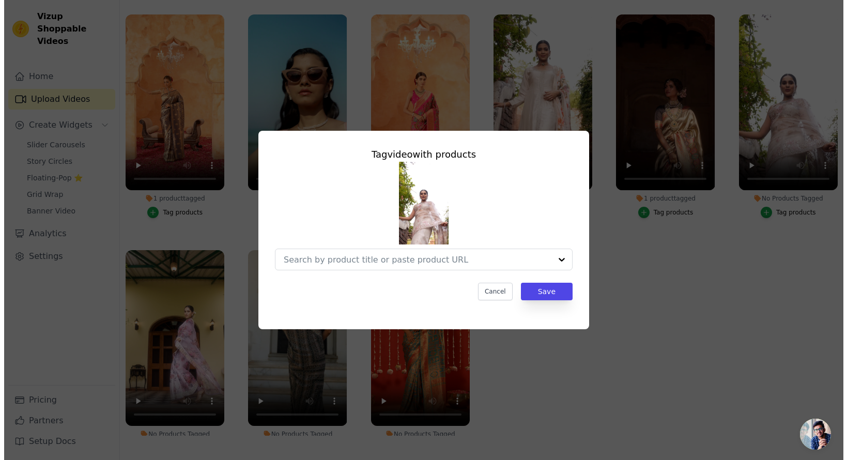
scroll to position [0, 0]
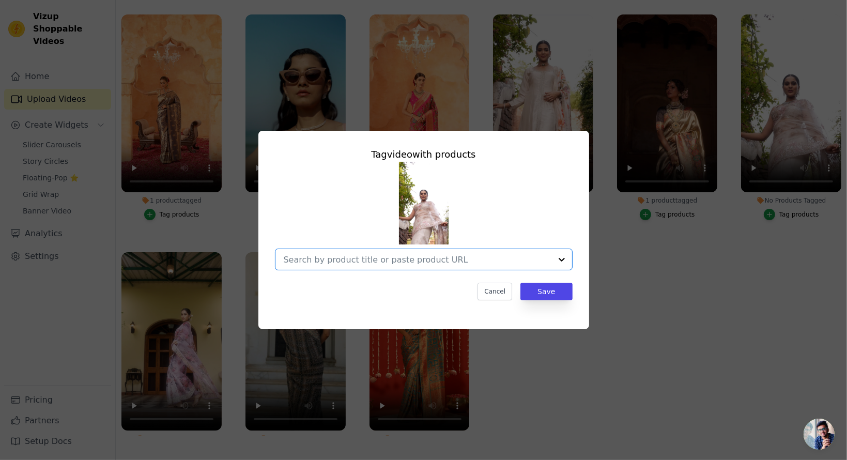
click at [330, 262] on input "No Products Tagged Tag video with products Option undefined, selected. Select i…" at bounding box center [418, 260] width 268 height 10
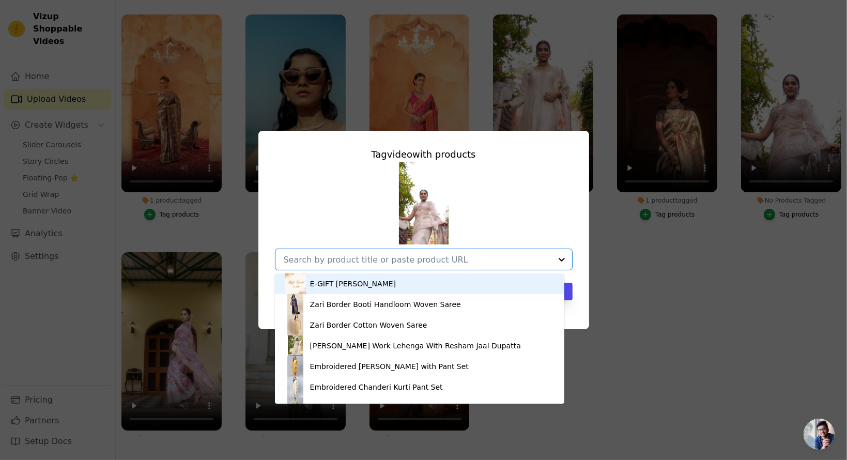
paste input "https://mbz.in/products/ss25-j-27-7759-org-emb"
type input "https://mbz.in/products/ss25-j-27-7759-org-emb"
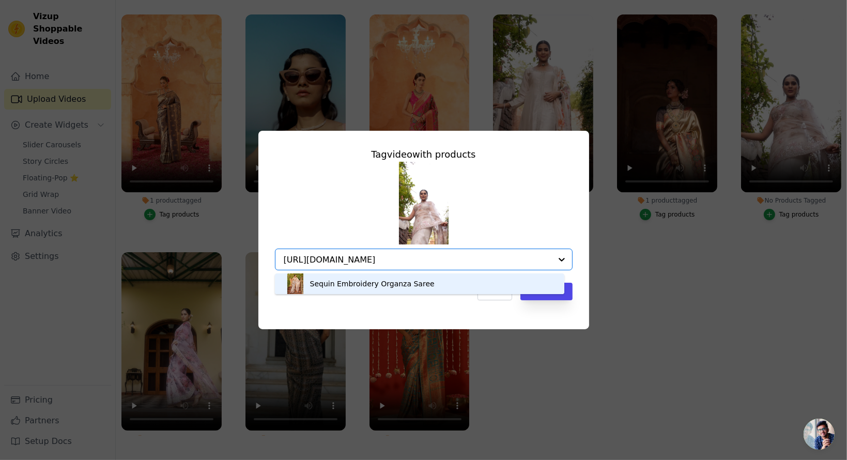
click at [351, 284] on div "Sequin Embroidery Organza Saree" at bounding box center [372, 284] width 125 height 10
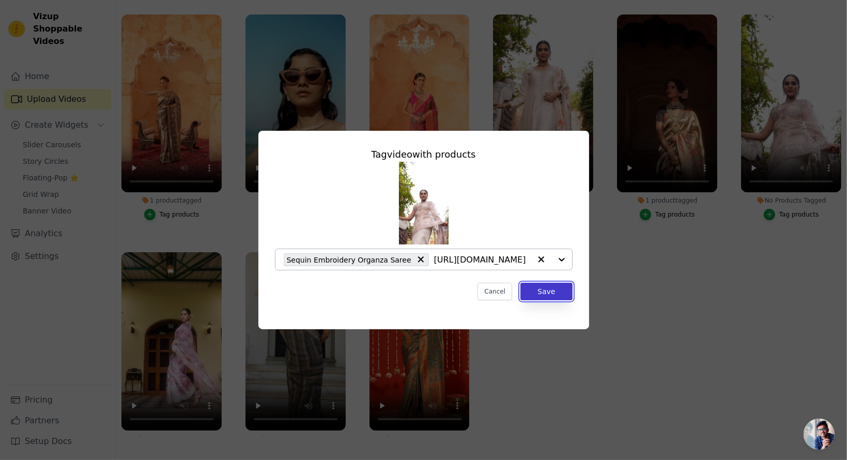
click at [554, 290] on button "Save" at bounding box center [547, 292] width 52 height 18
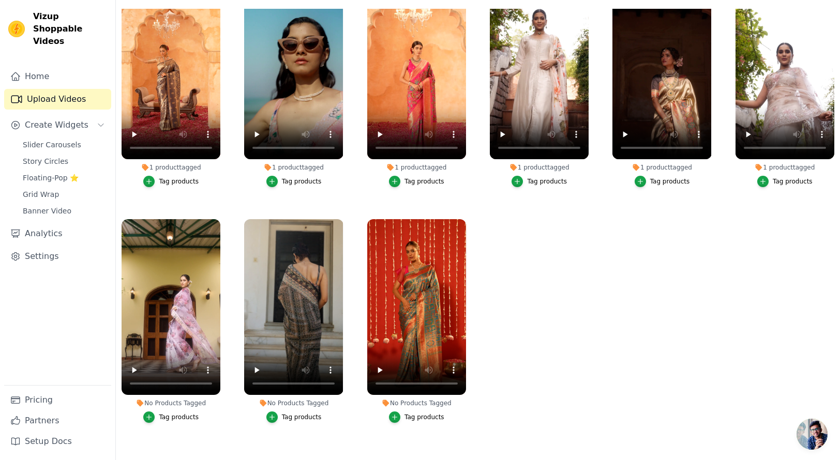
scroll to position [47, 0]
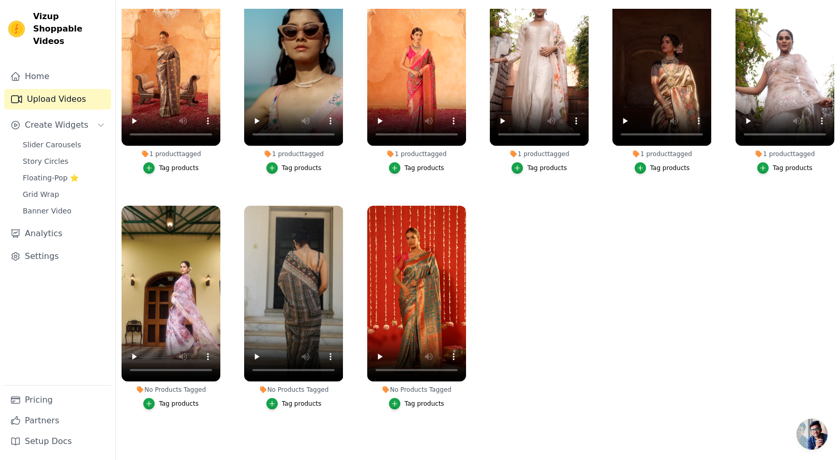
click at [171, 400] on div "Tag products" at bounding box center [179, 404] width 40 height 8
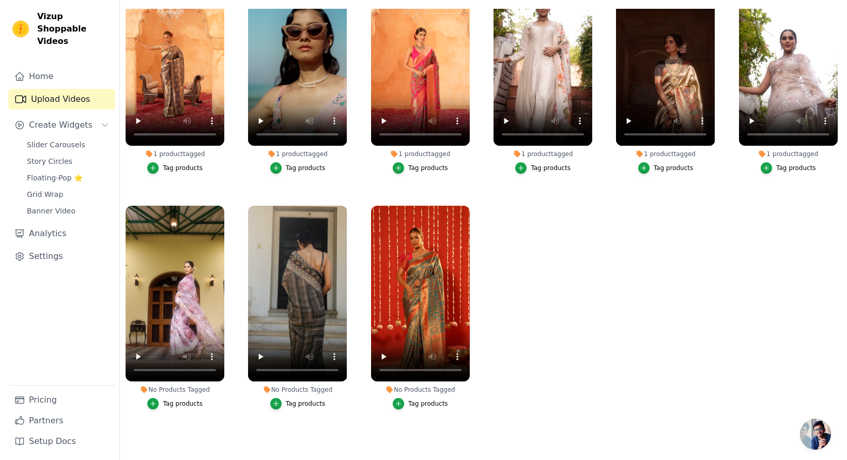
scroll to position [0, 0]
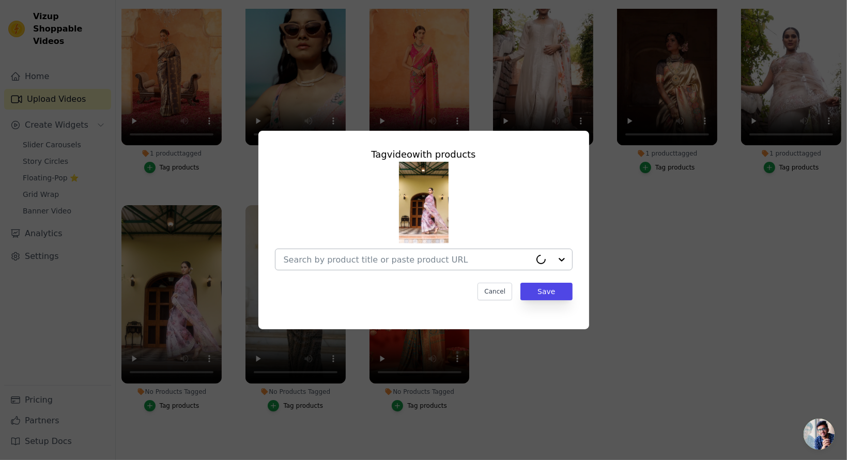
click at [384, 262] on input "No Products Tagged Tag video with products Cancel Save Tag products" at bounding box center [407, 260] width 247 height 10
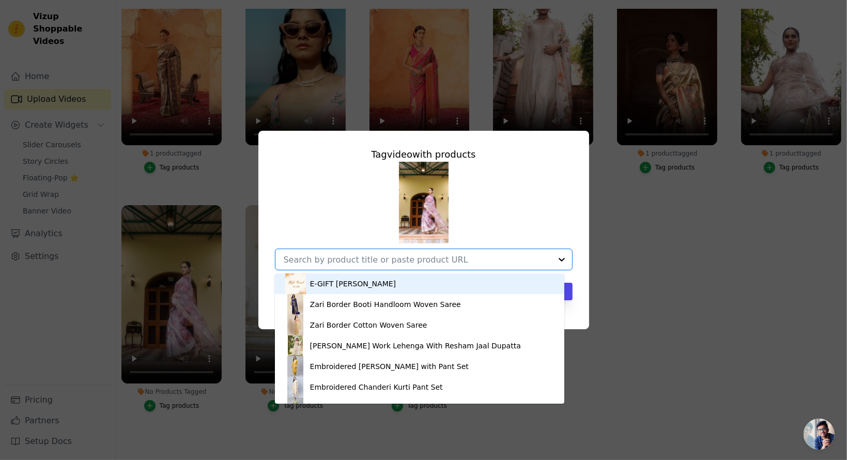
paste input "42675742867539"
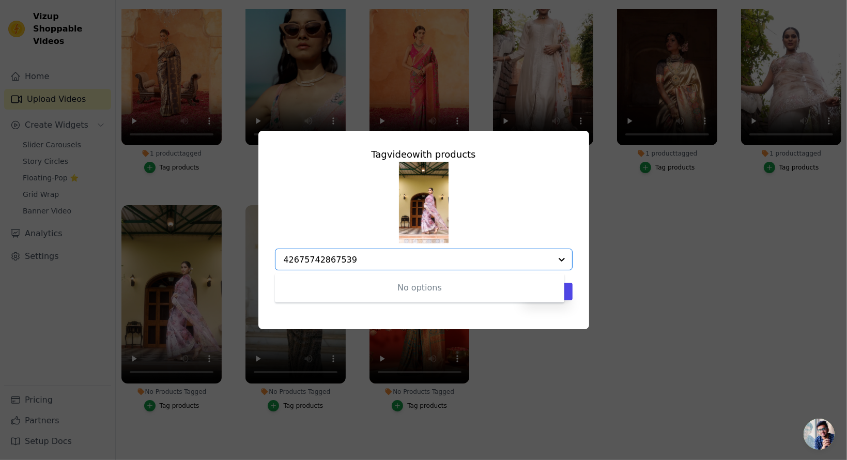
type input "42675742867539"
click at [350, 266] on div "42675742867539" at bounding box center [418, 259] width 268 height 21
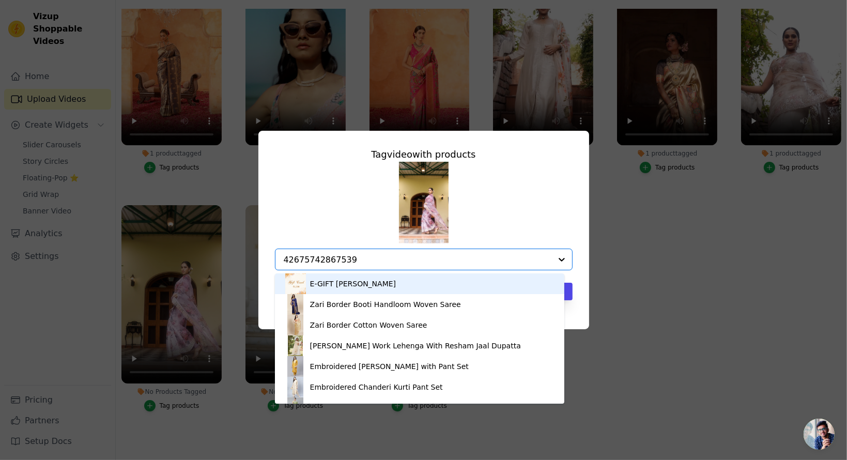
click at [331, 261] on input "42675742867539" at bounding box center [418, 260] width 268 height 10
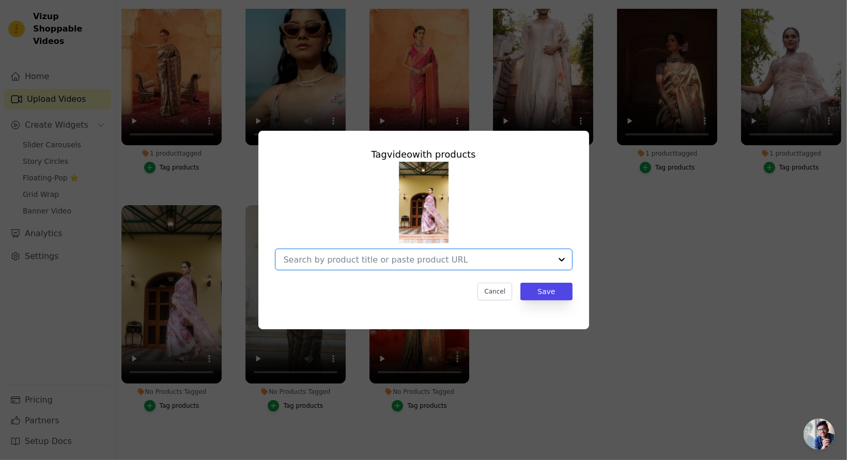
click at [331, 261] on input "No Products Tagged Tag video with products Option undefined, selected. Select i…" at bounding box center [418, 260] width 268 height 10
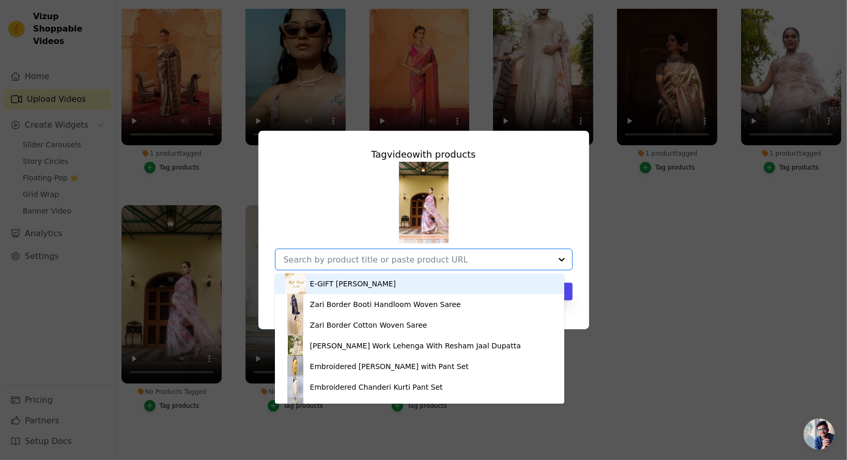
paste input "https://mbz.in/products/ss25-j-55-2951-ptd-org-kora"
type input "https://mbz.in/products/ss25-j-55-2951-ptd-org-kora"
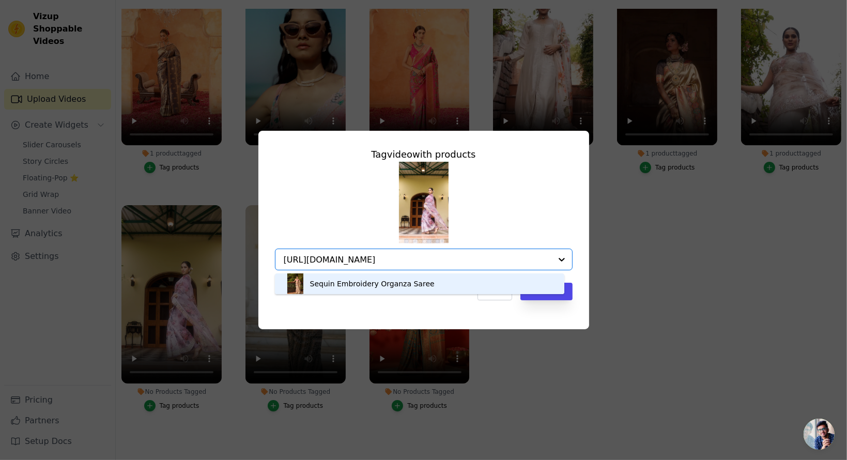
click at [403, 283] on div "Sequin Embroidery Organza Saree" at bounding box center [372, 284] width 125 height 10
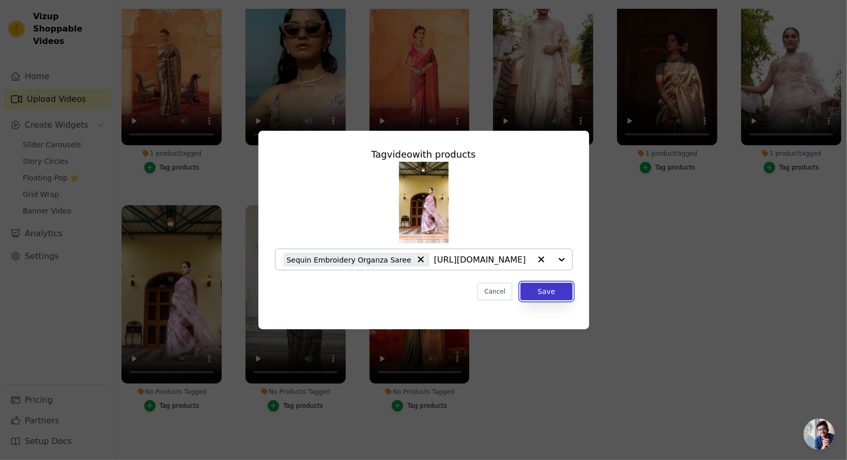
click at [543, 294] on button "Save" at bounding box center [547, 292] width 52 height 18
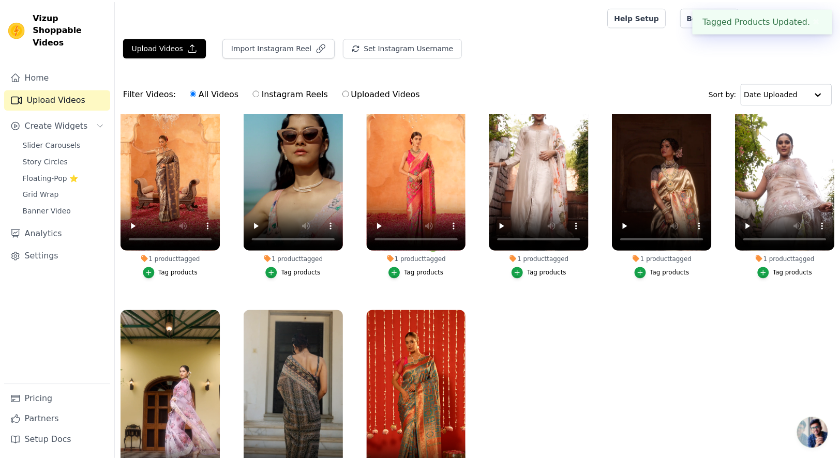
scroll to position [105, 0]
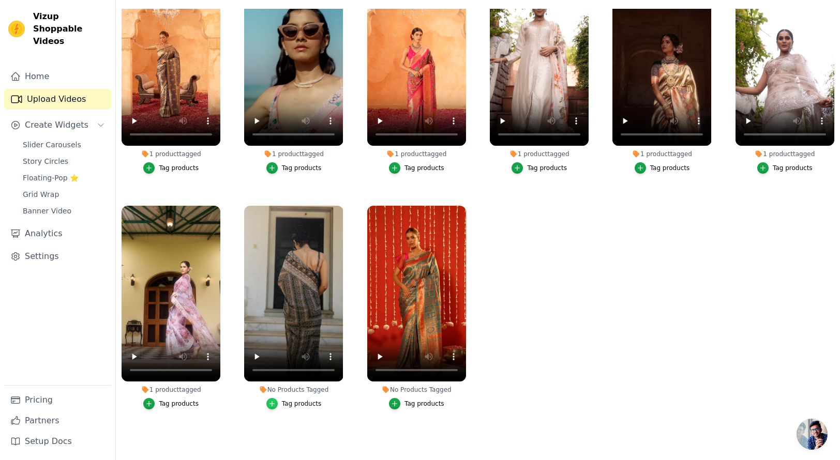
click at [271, 402] on icon "button" at bounding box center [271, 404] width 5 height 5
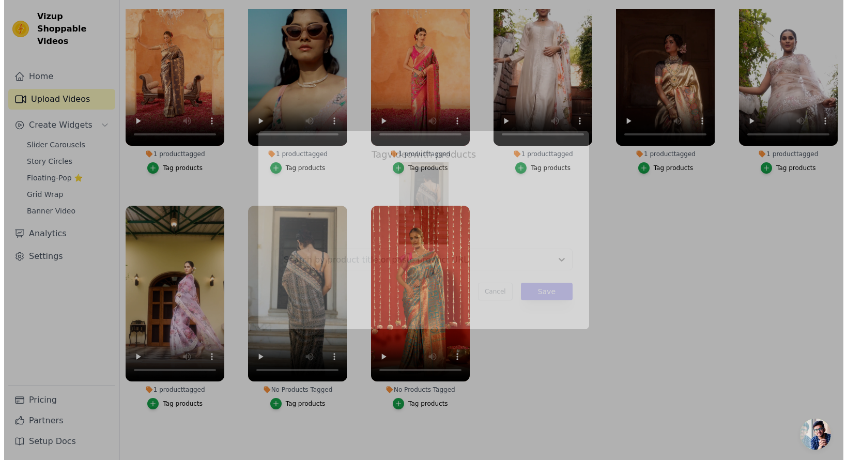
scroll to position [0, 0]
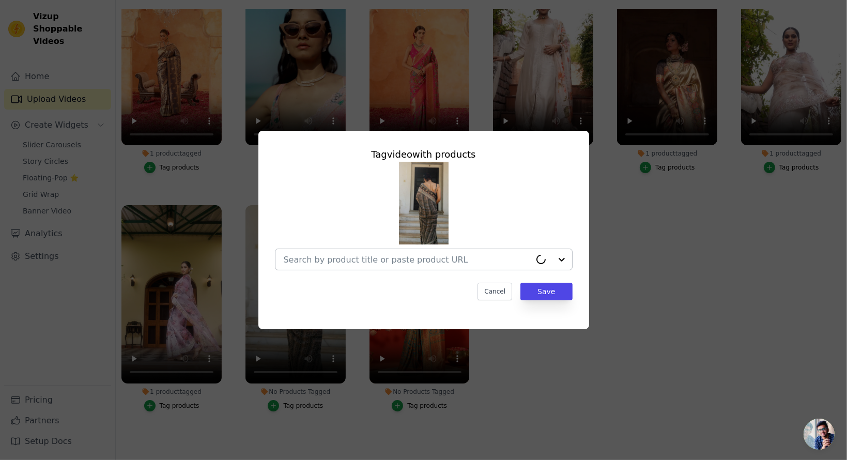
click at [348, 257] on input "No Products Tagged Tag video with products Cancel Save Tag products" at bounding box center [407, 260] width 247 height 10
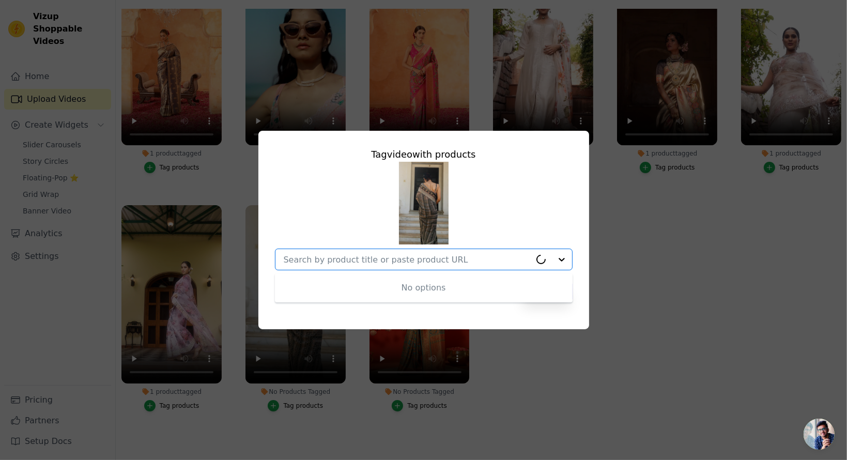
paste input "https://mbz.in/products/ss25-b-09-36-ptd-ggt-60gm?variant=42622782537811"
type input "https://mbz.in/products/ss25-b-09-36-ptd-ggt-60gm?variant=42622782537811"
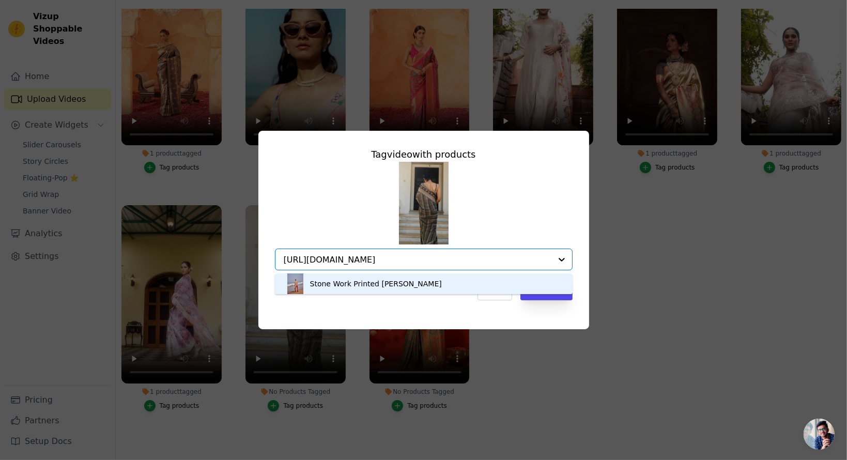
click at [364, 282] on div "Stone Work Printed Georgette Saree" at bounding box center [376, 284] width 132 height 10
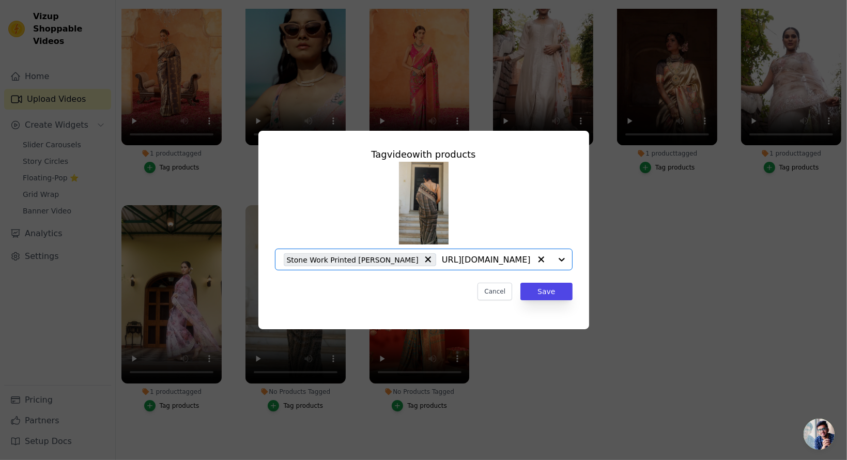
scroll to position [0, 0]
click at [550, 290] on button "Save" at bounding box center [547, 292] width 52 height 18
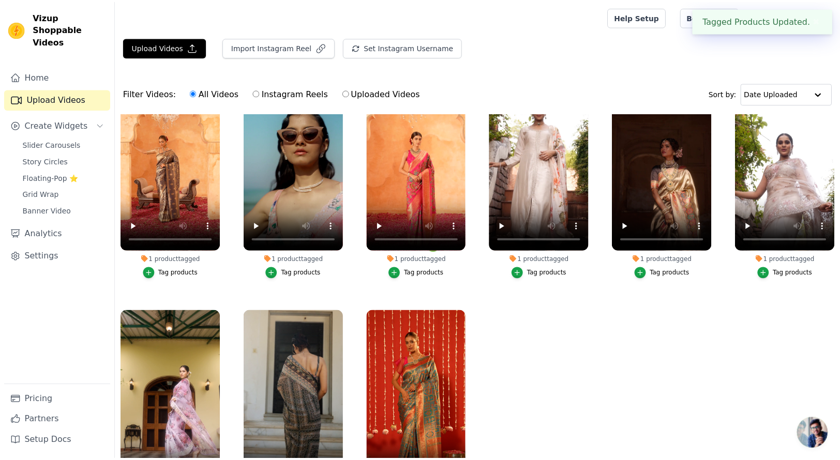
scroll to position [105, 0]
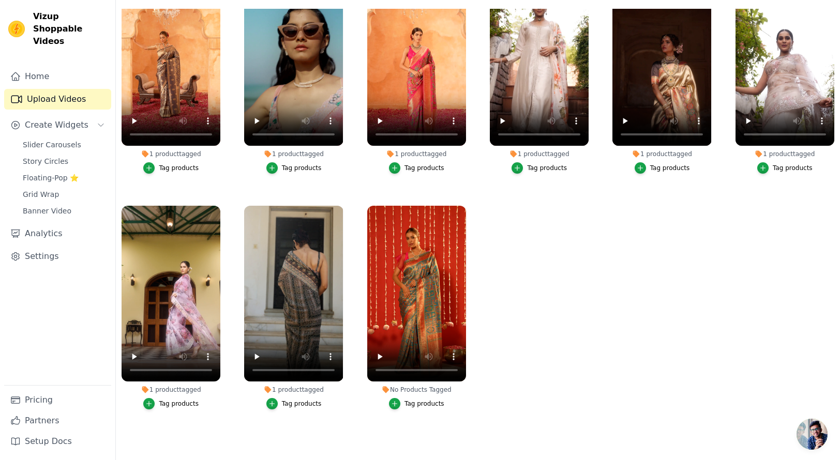
click at [401, 398] on button "Tag products" at bounding box center [416, 403] width 55 height 11
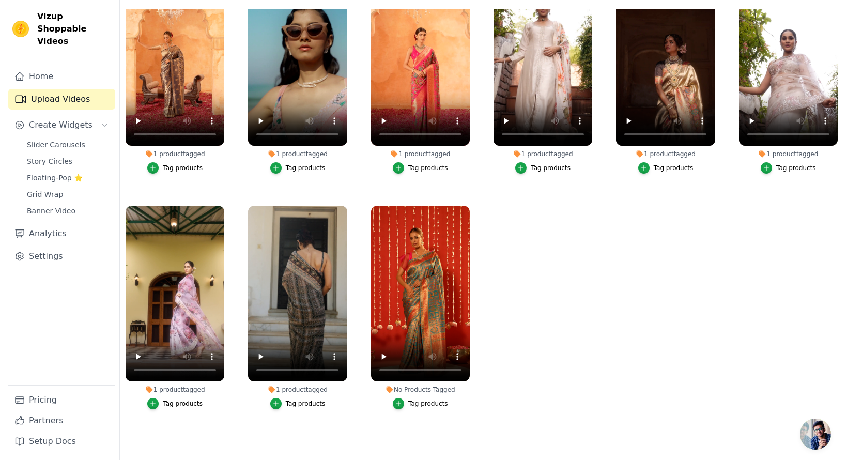
scroll to position [0, 0]
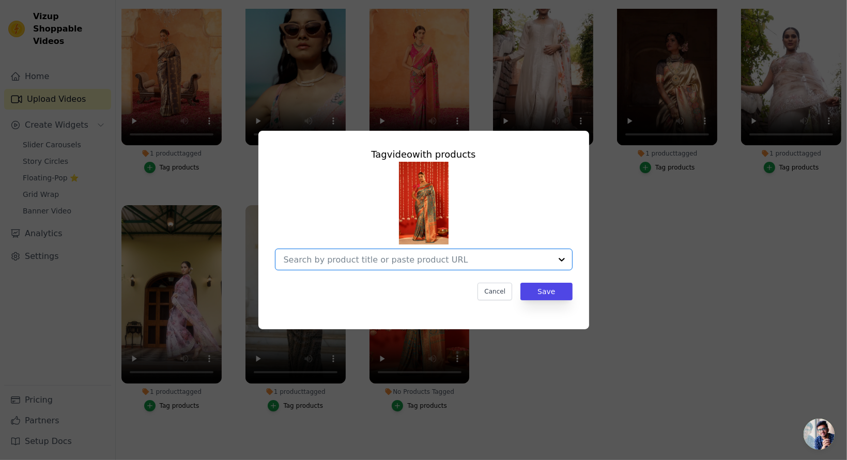
click at [367, 264] on input "No Products Tagged Tag video with products Option undefined, selected. Select i…" at bounding box center [418, 260] width 268 height 10
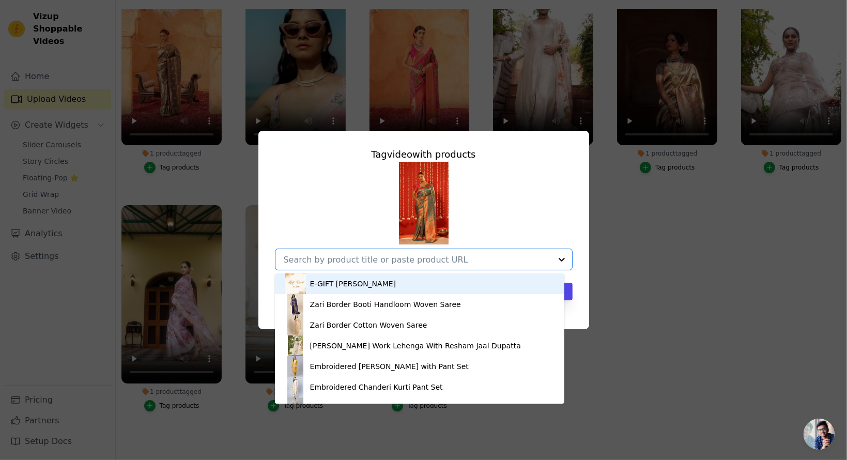
paste input "https://mbz.in/products/ss25-j-81-7173-wov-dhl-wovn"
type input "https://mbz.in/products/ss25-j-81-7173-wov-dhl-wovn"
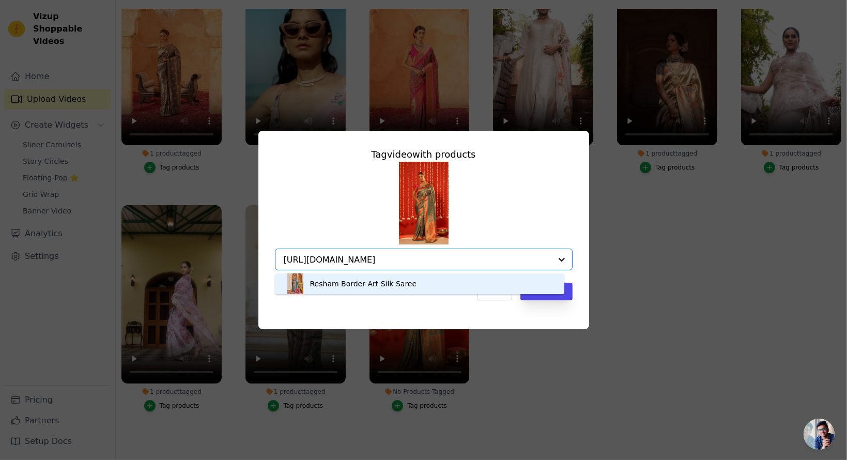
click at [337, 281] on div "Resham Border Art Silk Saree" at bounding box center [363, 284] width 107 height 10
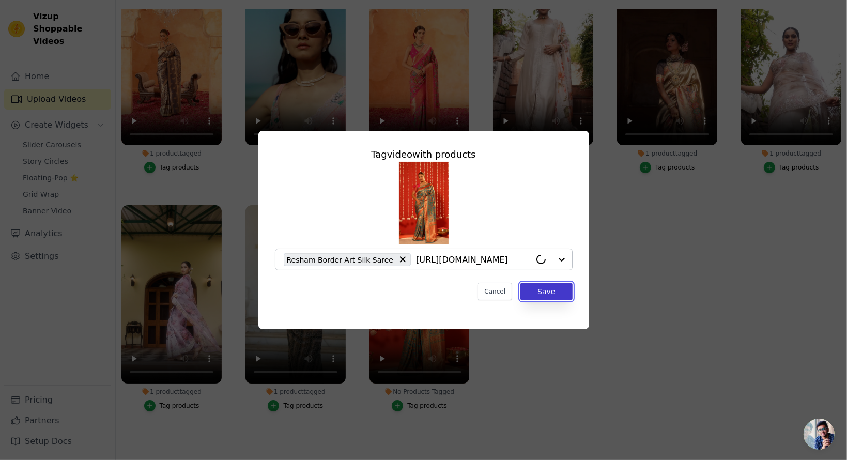
click at [556, 289] on button "Save" at bounding box center [547, 292] width 52 height 18
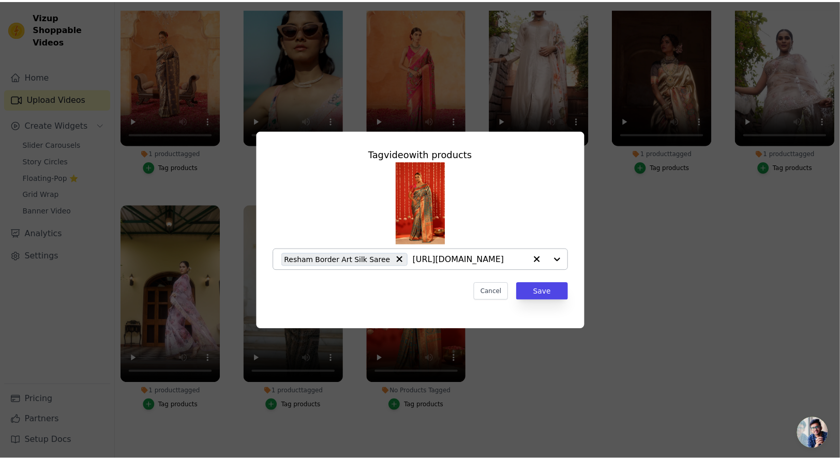
scroll to position [105, 0]
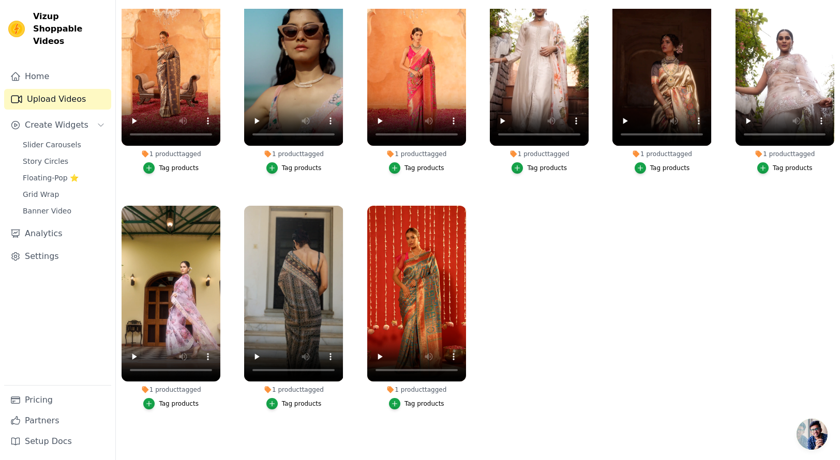
click at [627, 305] on ul "1 product tagged Tag products 1 product tagged Tag products 1 product tagged Ta…" at bounding box center [478, 222] width 724 height 427
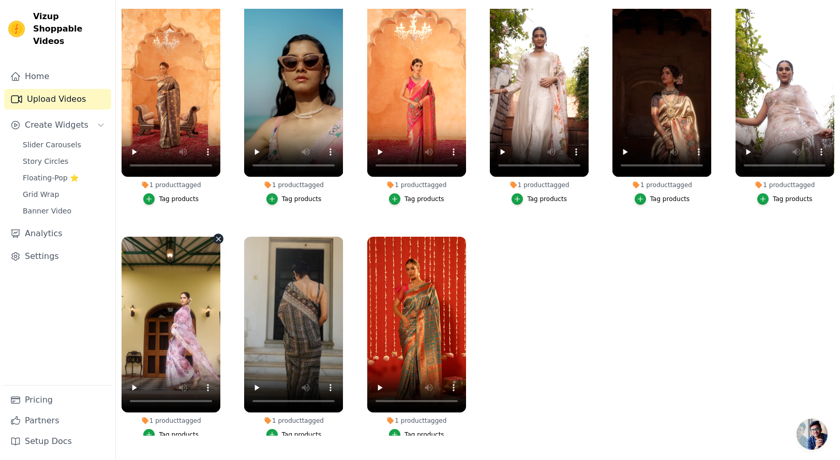
scroll to position [0, 0]
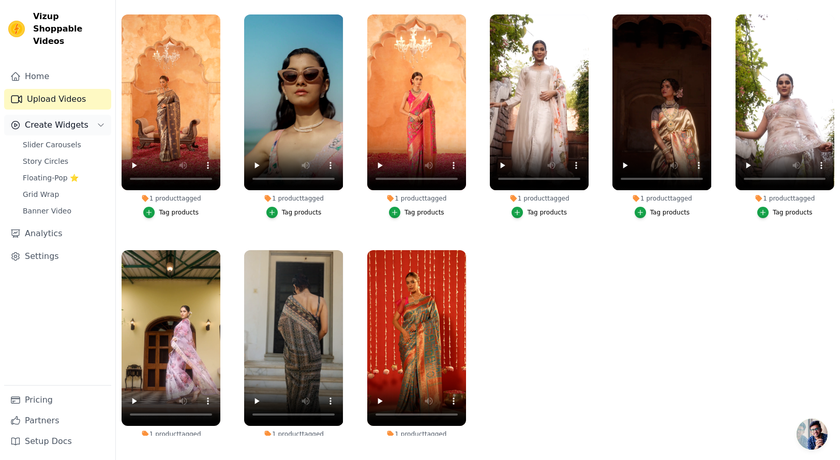
click at [54, 119] on span "Create Widgets" at bounding box center [57, 125] width 64 height 12
click at [53, 140] on span "Slider Carousels" at bounding box center [52, 145] width 58 height 10
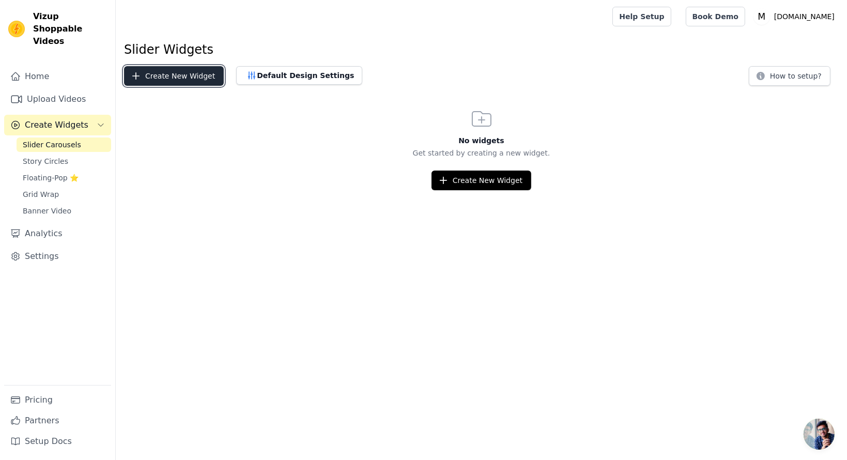
click at [166, 79] on button "Create New Widget" at bounding box center [174, 76] width 100 height 20
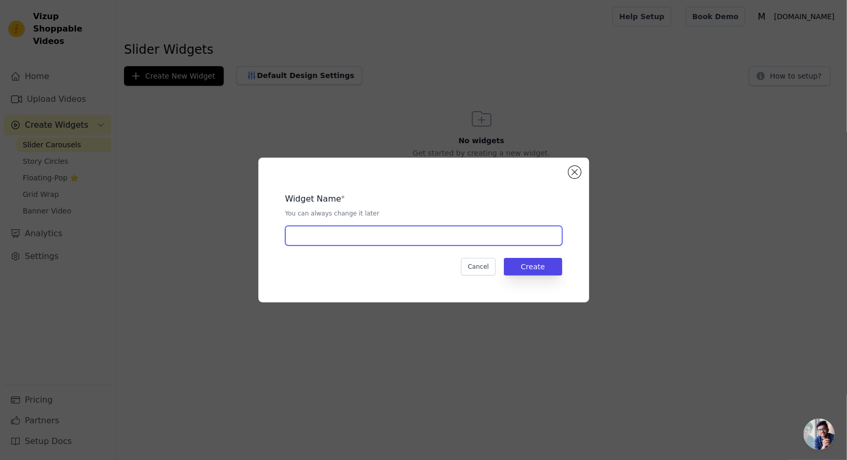
click at [343, 231] on input "text" at bounding box center [423, 236] width 277 height 20
type input "shoppable video"
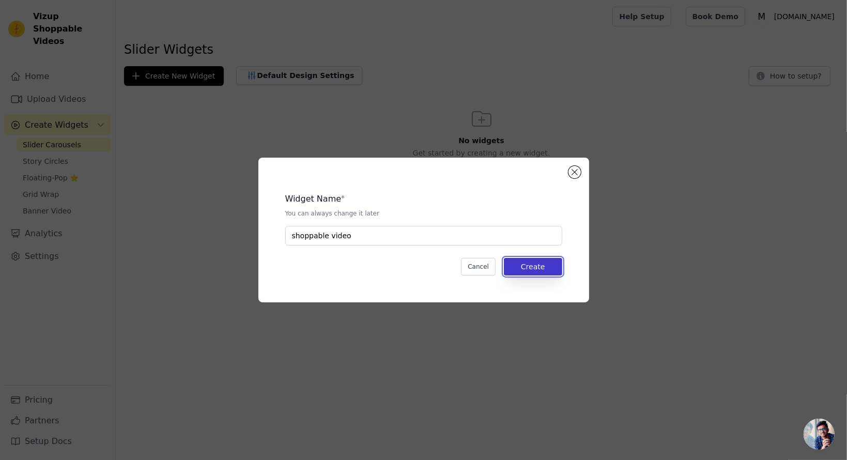
click at [530, 265] on button "Create" at bounding box center [533, 267] width 58 height 18
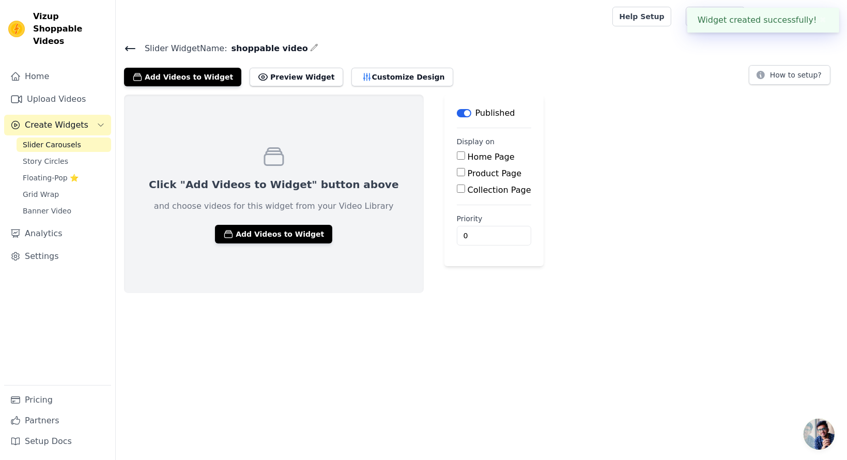
click at [457, 158] on input "Home Page" at bounding box center [461, 155] width 8 height 8
checkbox input "true"
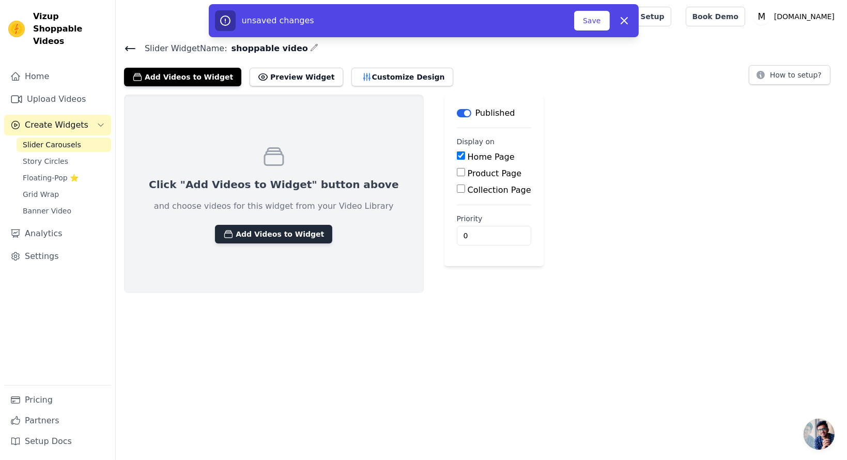
click at [248, 233] on button "Add Videos to Widget" at bounding box center [273, 234] width 117 height 19
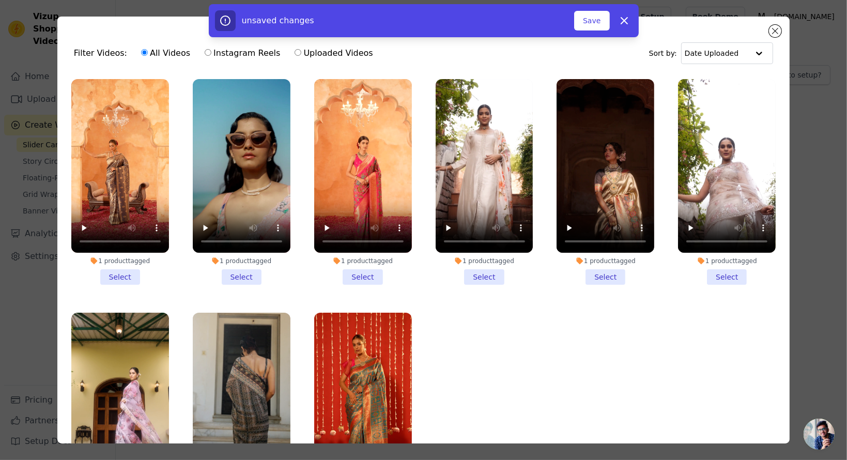
click at [120, 271] on li "1 product tagged Select" at bounding box center [120, 182] width 98 height 206
click at [0, 0] on input "1 product tagged Select" at bounding box center [0, 0] width 0 height 0
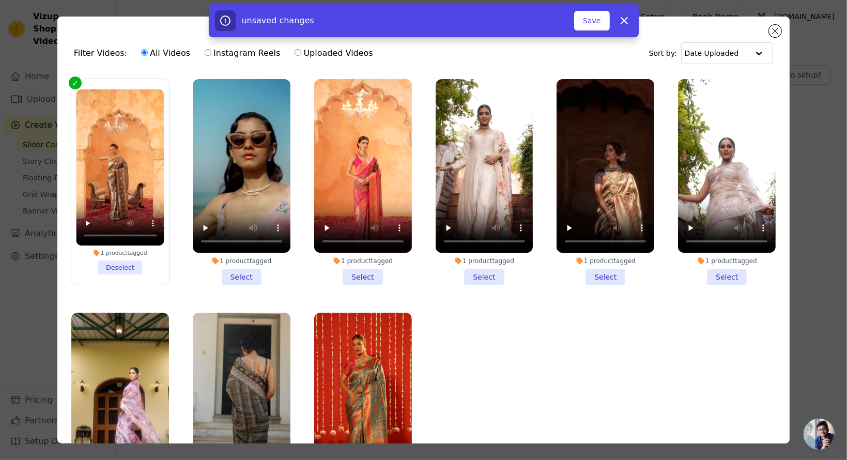
click at [231, 270] on li "1 product tagged Select" at bounding box center [242, 182] width 98 height 206
click at [0, 0] on input "1 product tagged Select" at bounding box center [0, 0] width 0 height 0
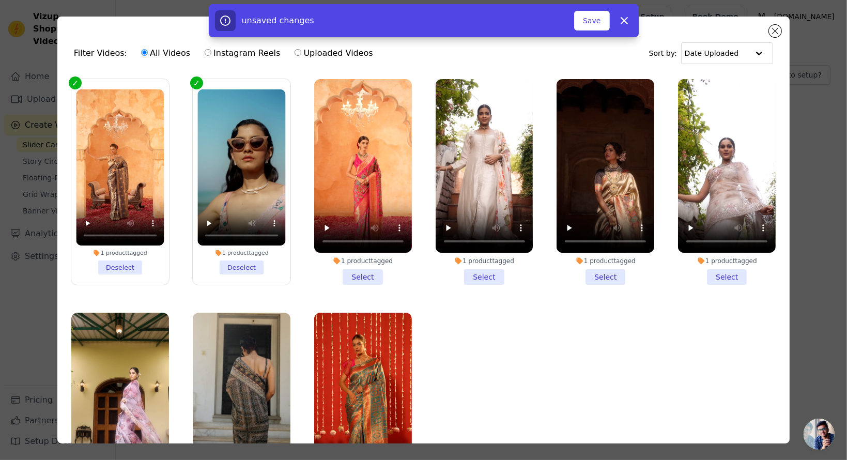
click at [342, 265] on li "1 product tagged Select" at bounding box center [363, 182] width 98 height 206
click at [0, 0] on input "1 product tagged Select" at bounding box center [0, 0] width 0 height 0
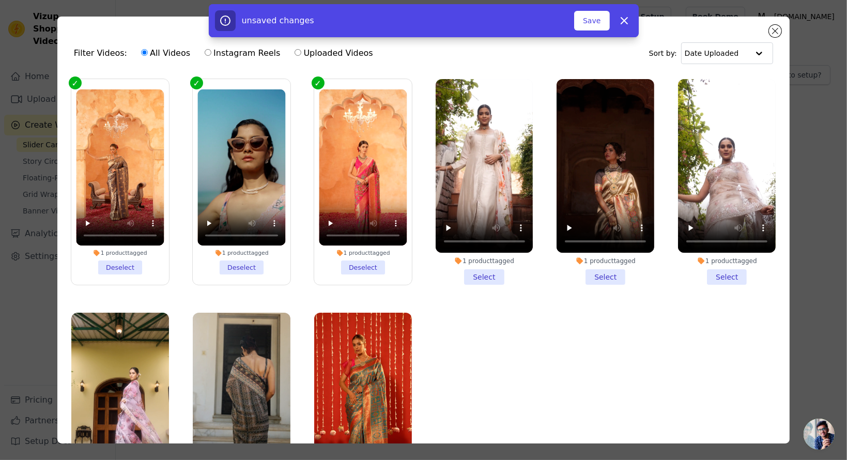
click at [480, 265] on li "1 product tagged Select" at bounding box center [485, 182] width 98 height 206
click at [0, 0] on input "1 product tagged Select" at bounding box center [0, 0] width 0 height 0
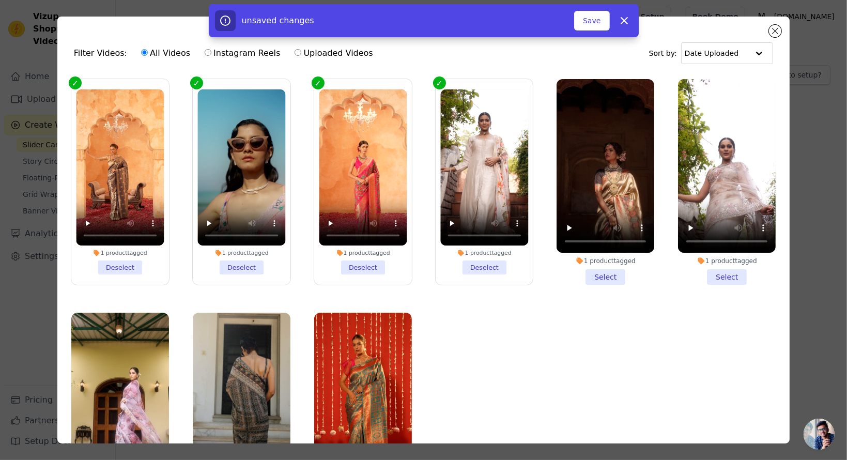
click at [593, 249] on li "1 product tagged Select" at bounding box center [606, 182] width 98 height 206
click at [0, 0] on input "1 product tagged Select" at bounding box center [0, 0] width 0 height 0
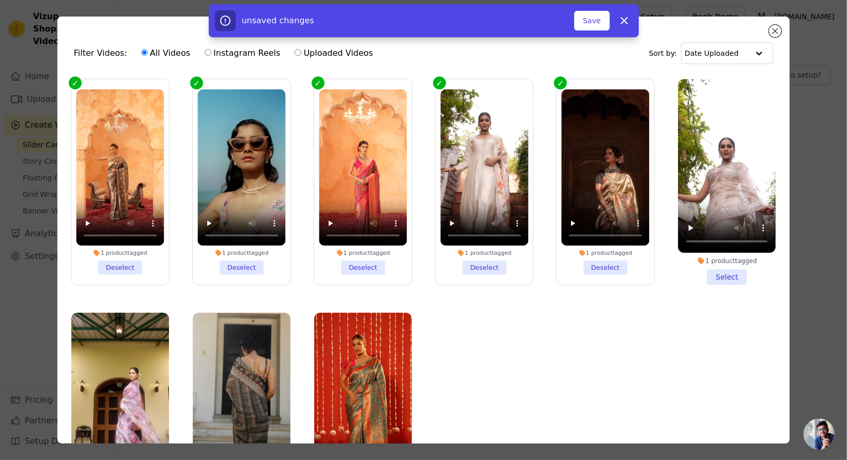
click at [724, 260] on div "1 product tagged" at bounding box center [727, 261] width 98 height 8
click at [0, 0] on input "1 product tagged Select" at bounding box center [0, 0] width 0 height 0
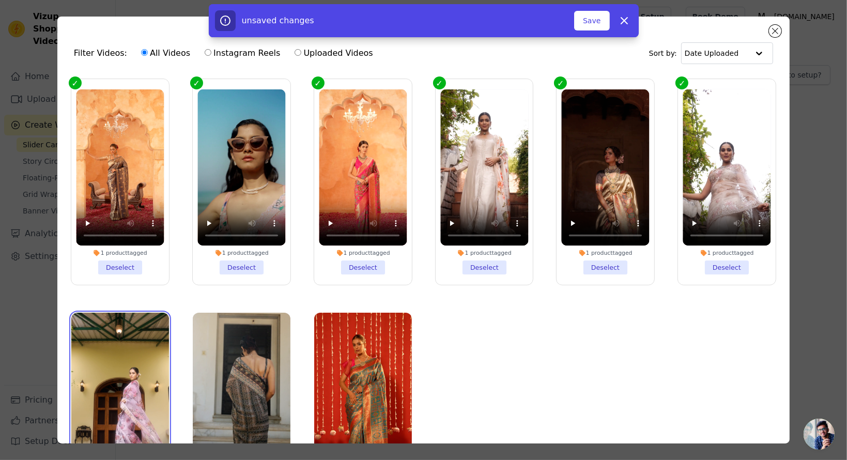
click at [122, 338] on video at bounding box center [120, 400] width 98 height 174
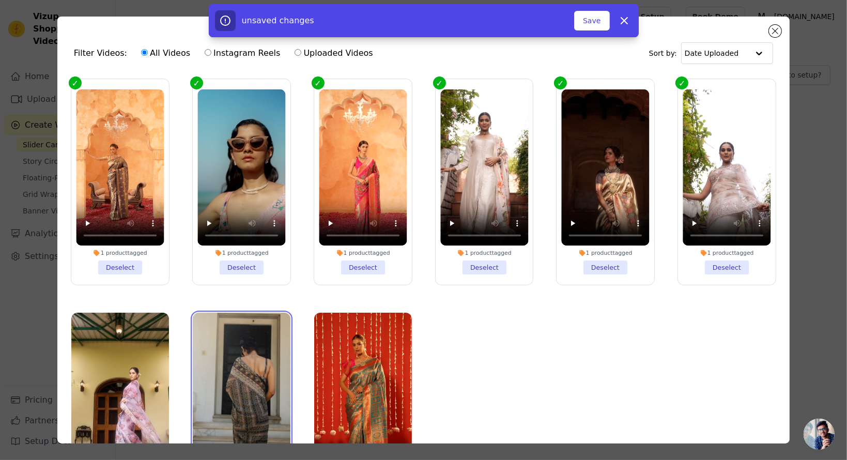
click at [239, 336] on video at bounding box center [242, 400] width 98 height 174
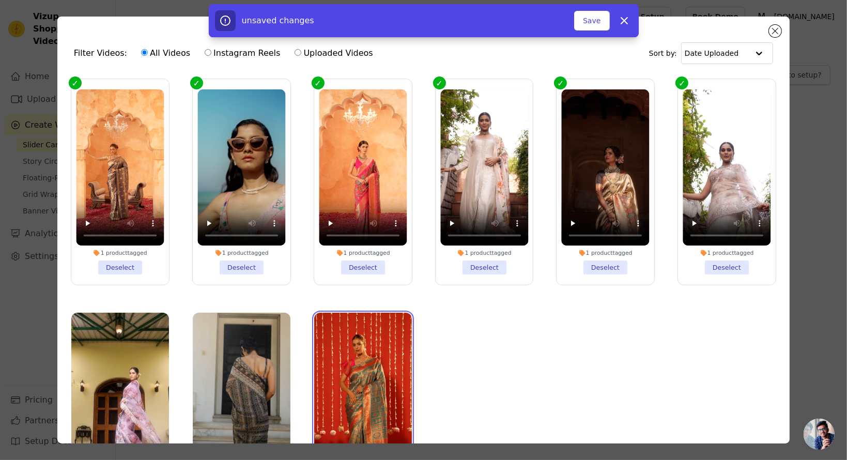
click at [329, 343] on video at bounding box center [363, 400] width 98 height 174
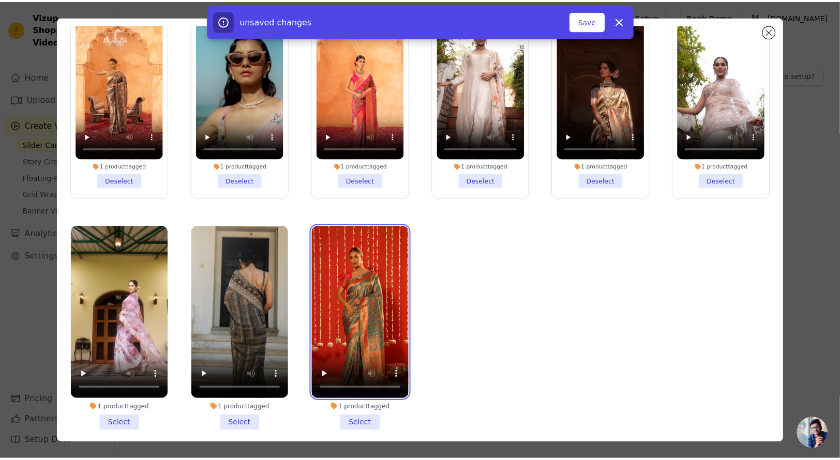
scroll to position [89, 0]
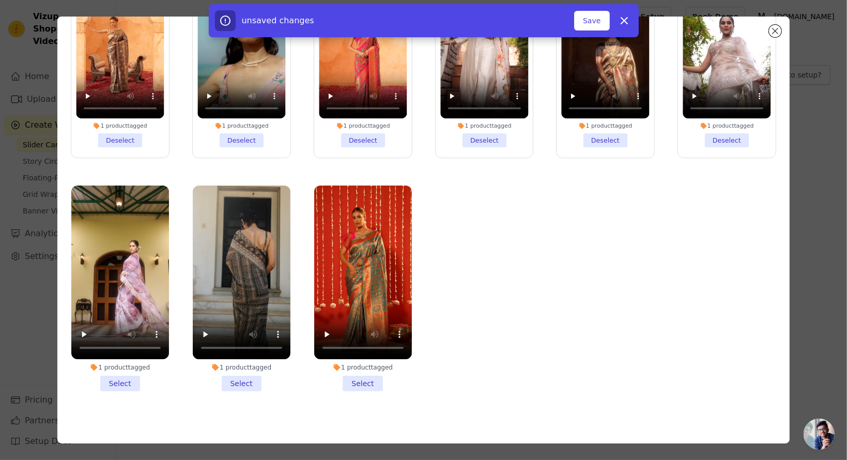
click at [110, 379] on li "1 product tagged Select" at bounding box center [120, 289] width 98 height 206
click at [0, 0] on input "1 product tagged Select" at bounding box center [0, 0] width 0 height 0
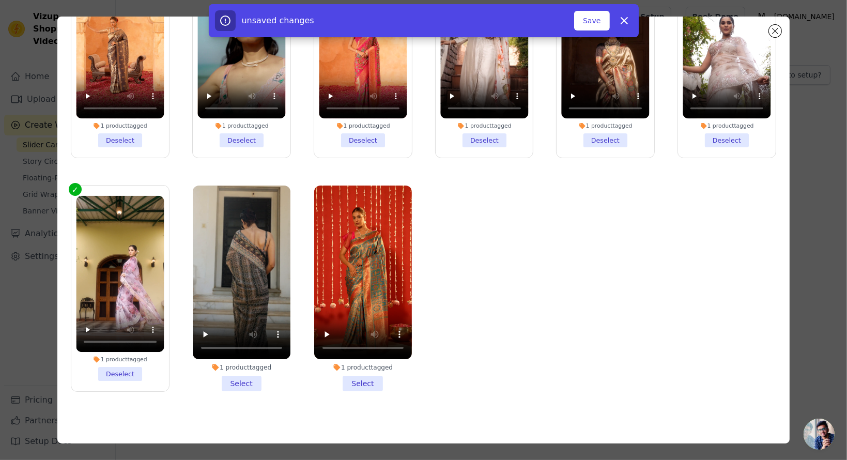
click at [247, 372] on li "1 product tagged Select" at bounding box center [242, 289] width 98 height 206
click at [0, 0] on input "1 product tagged Select" at bounding box center [0, 0] width 0 height 0
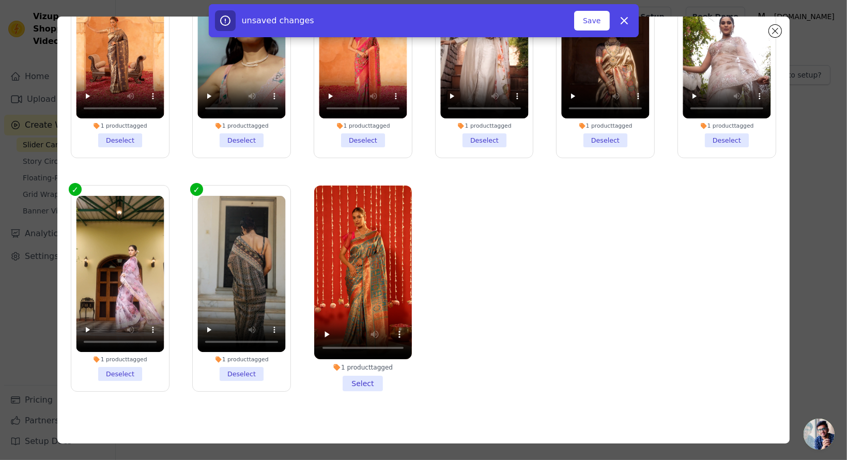
click at [348, 377] on li "1 product tagged Select" at bounding box center [363, 289] width 98 height 206
click at [0, 0] on input "1 product tagged Select" at bounding box center [0, 0] width 0 height 0
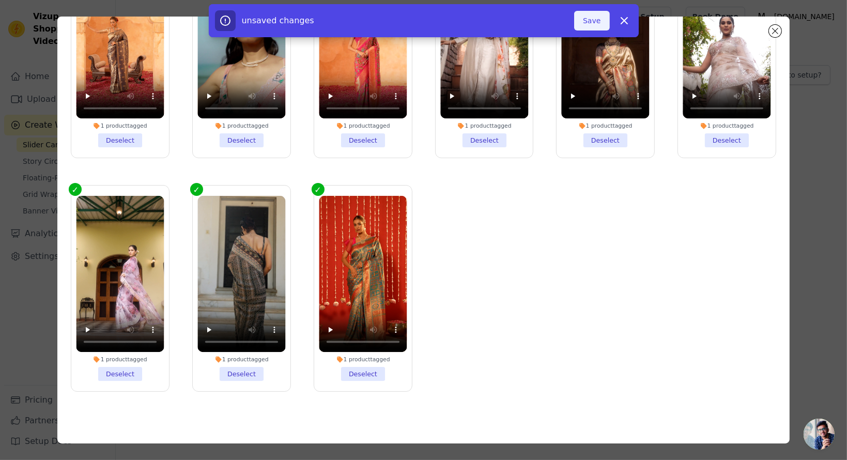
click at [589, 23] on button "Save" at bounding box center [591, 21] width 35 height 20
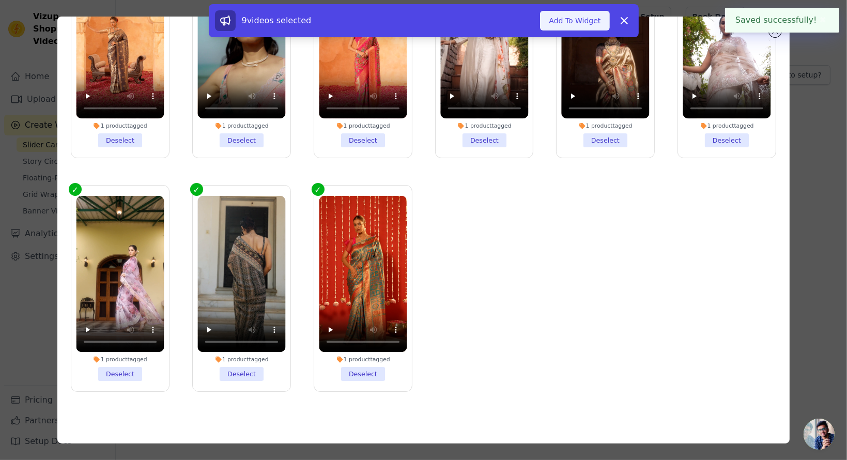
click at [567, 19] on button "Add To Widget" at bounding box center [574, 21] width 69 height 20
